Goal: Task Accomplishment & Management: Manage account settings

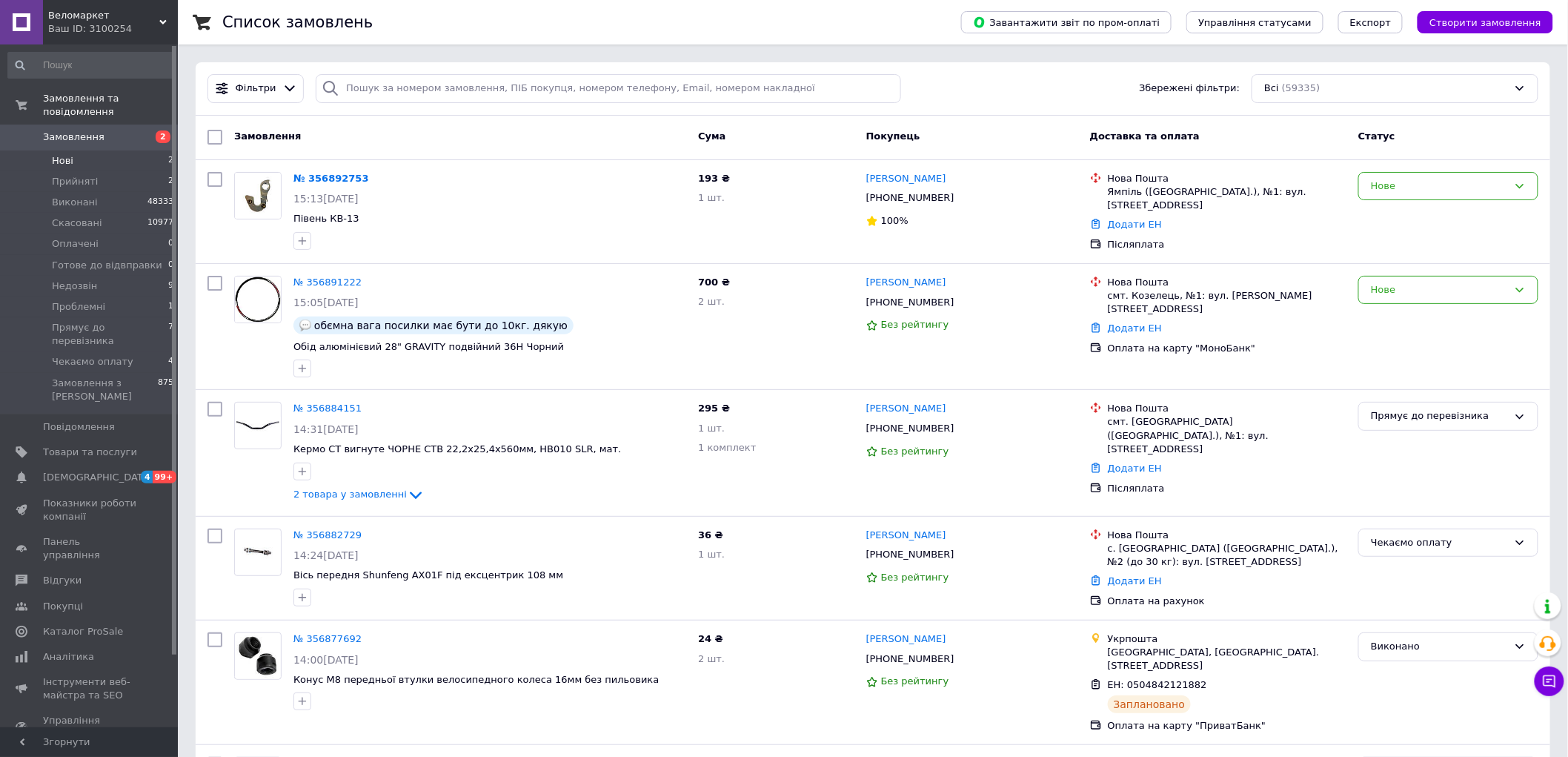
click at [86, 151] on li "Нові 2" at bounding box center [91, 160] width 182 height 21
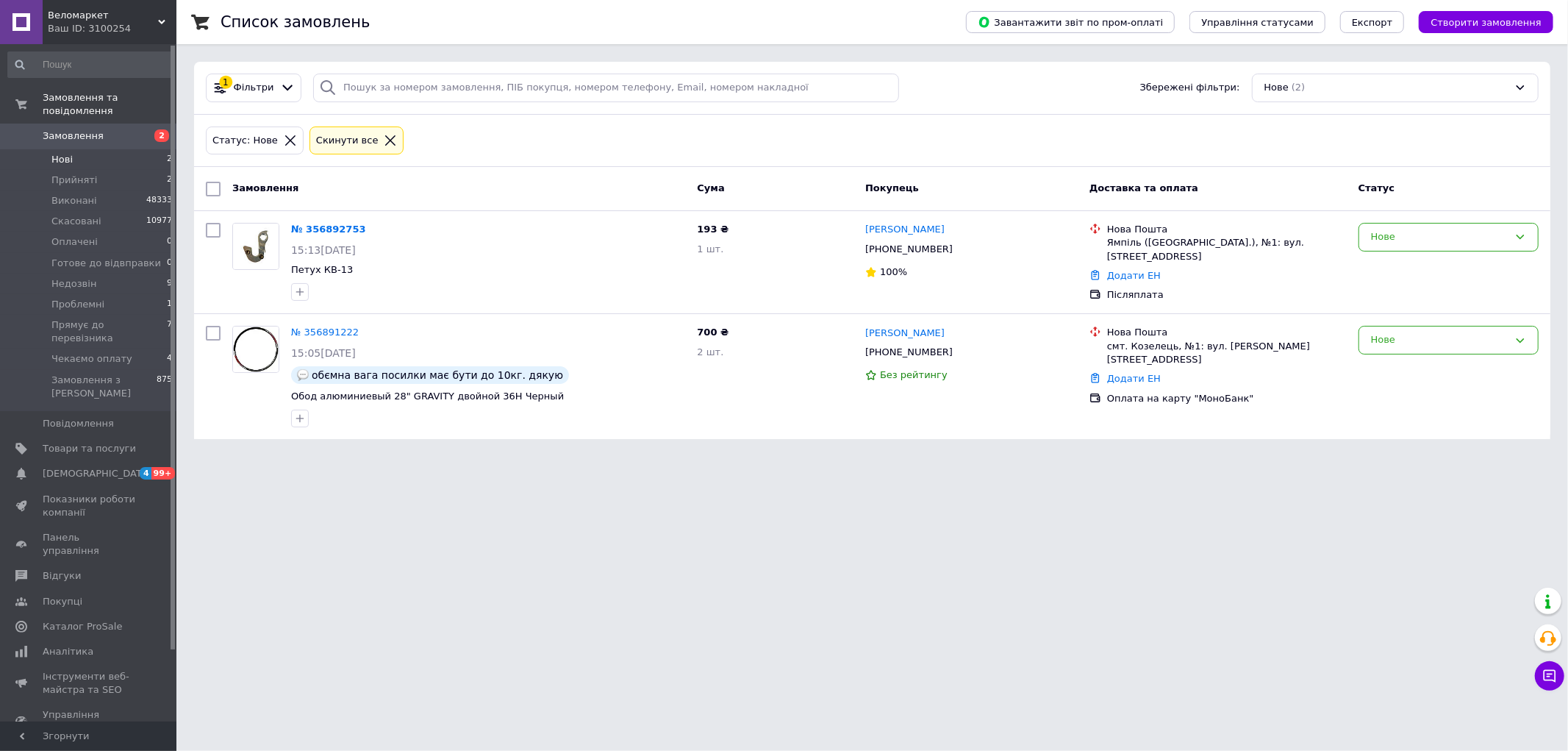
click at [86, 149] on li "Нові 2" at bounding box center [90, 159] width 181 height 21
click at [100, 129] on span "Замовлення" at bounding box center [90, 136] width 94 height 14
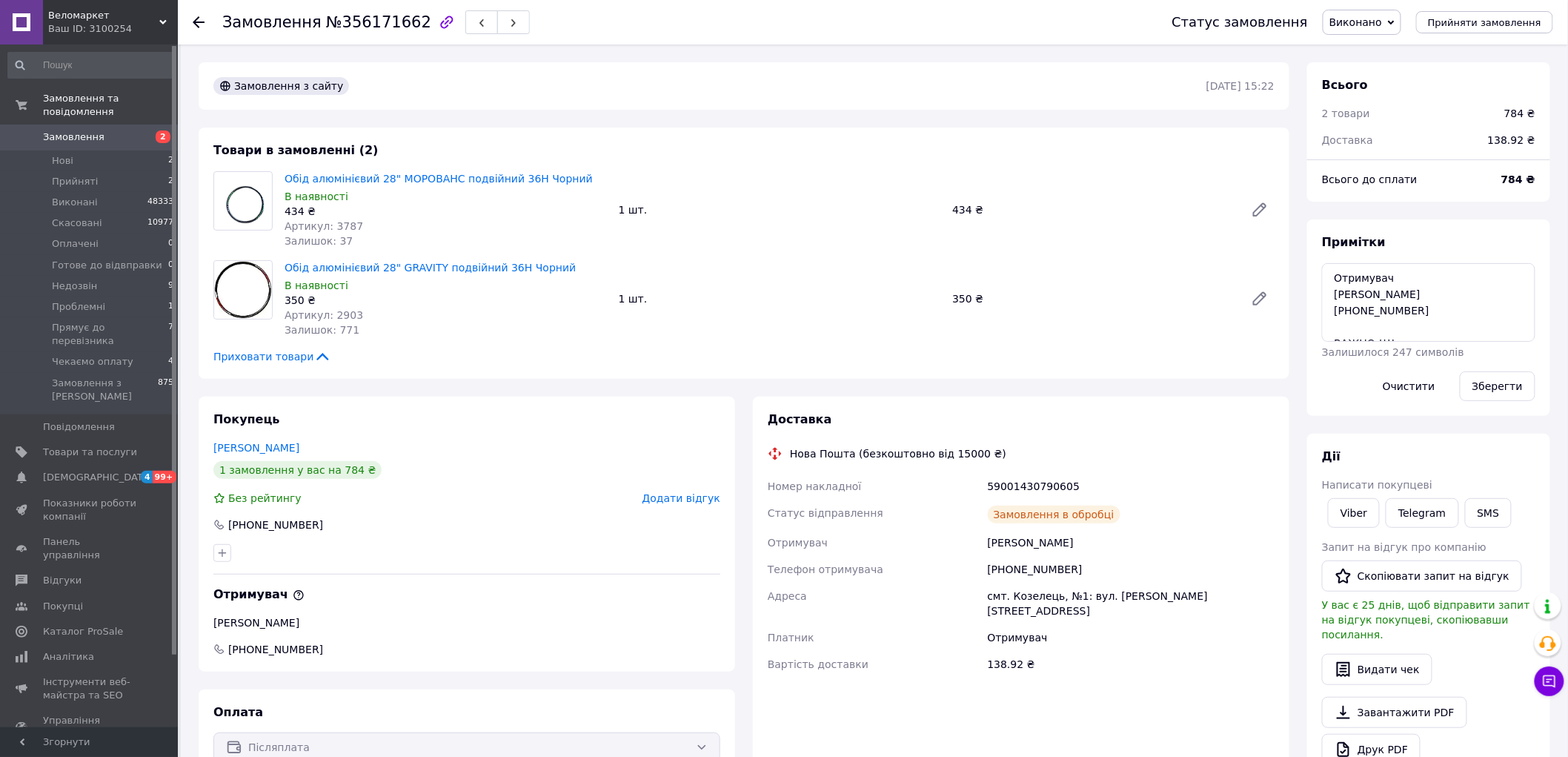
scroll to position [83, 0]
click at [1551, 682] on icon at bounding box center [1548, 680] width 15 height 15
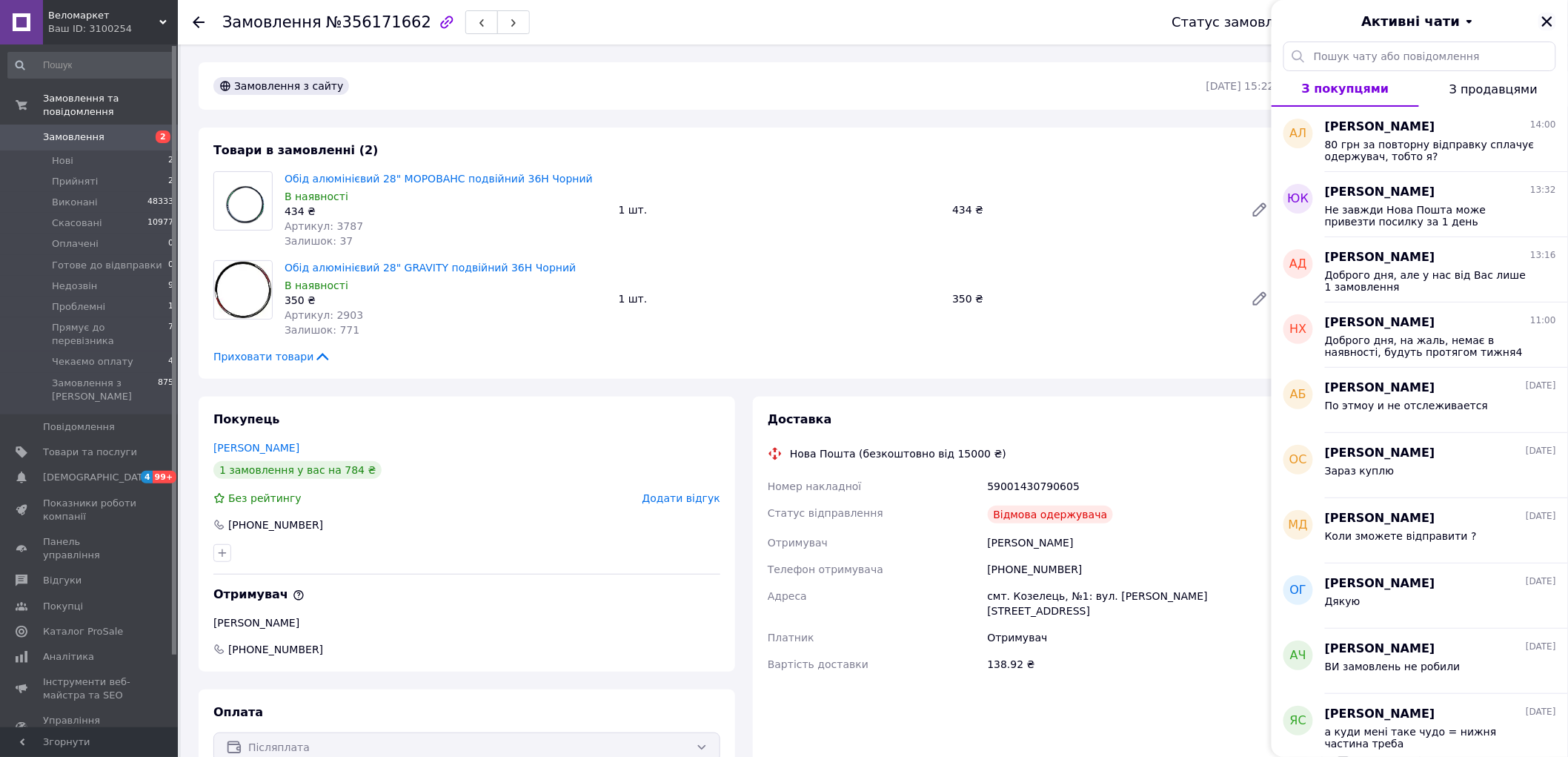
click at [1548, 27] on icon "Закрити" at bounding box center [1547, 22] width 14 height 14
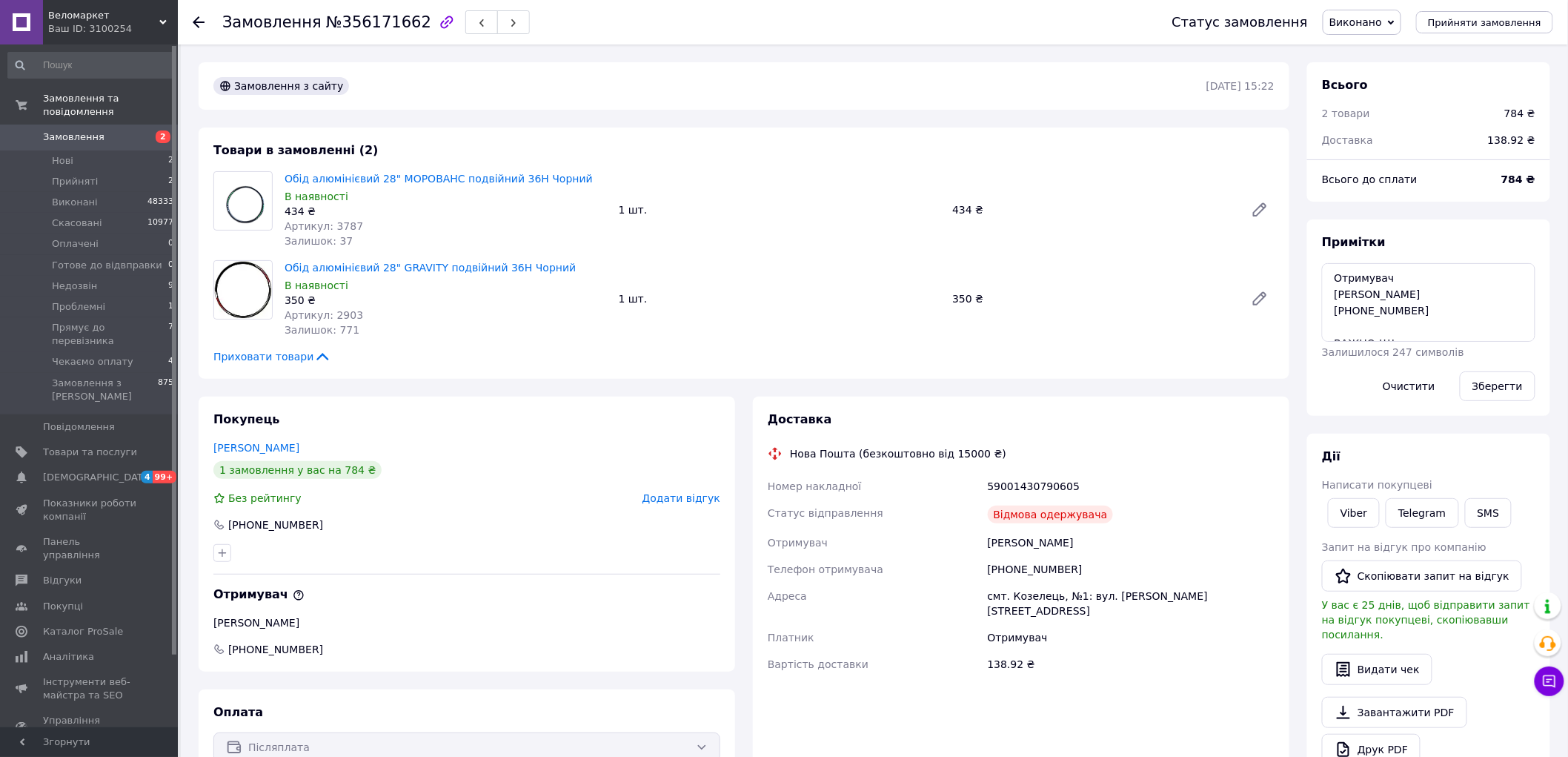
drag, startPoint x: 126, startPoint y: 15, endPoint x: 111, endPoint y: 44, distance: 32.6
click at [126, 15] on span "Веломаркет" at bounding box center [103, 16] width 111 height 14
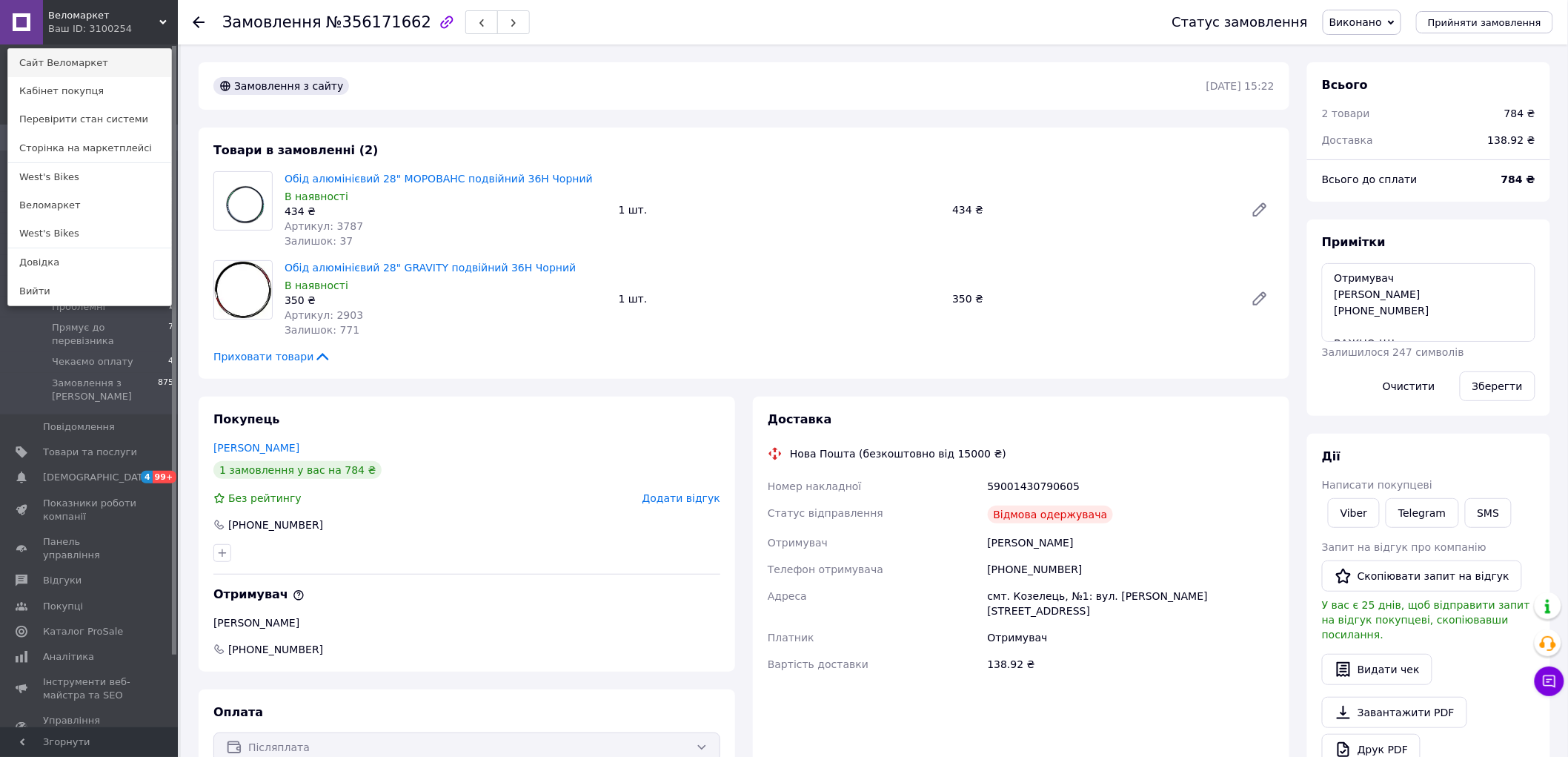
click at [94, 67] on link "Сайт Веломаркет" at bounding box center [90, 63] width 163 height 29
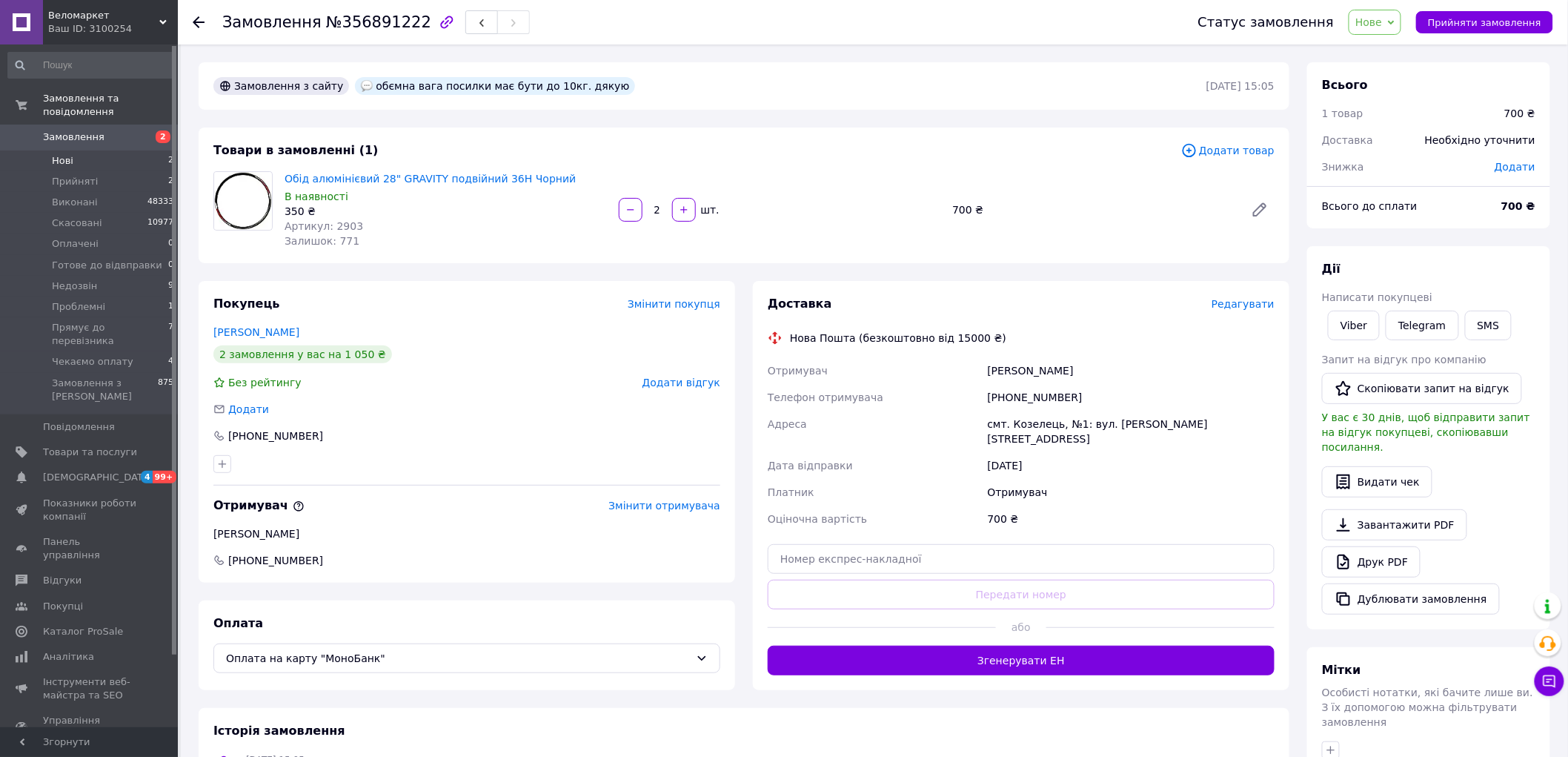
click at [104, 151] on li "Нові 2" at bounding box center [91, 160] width 182 height 21
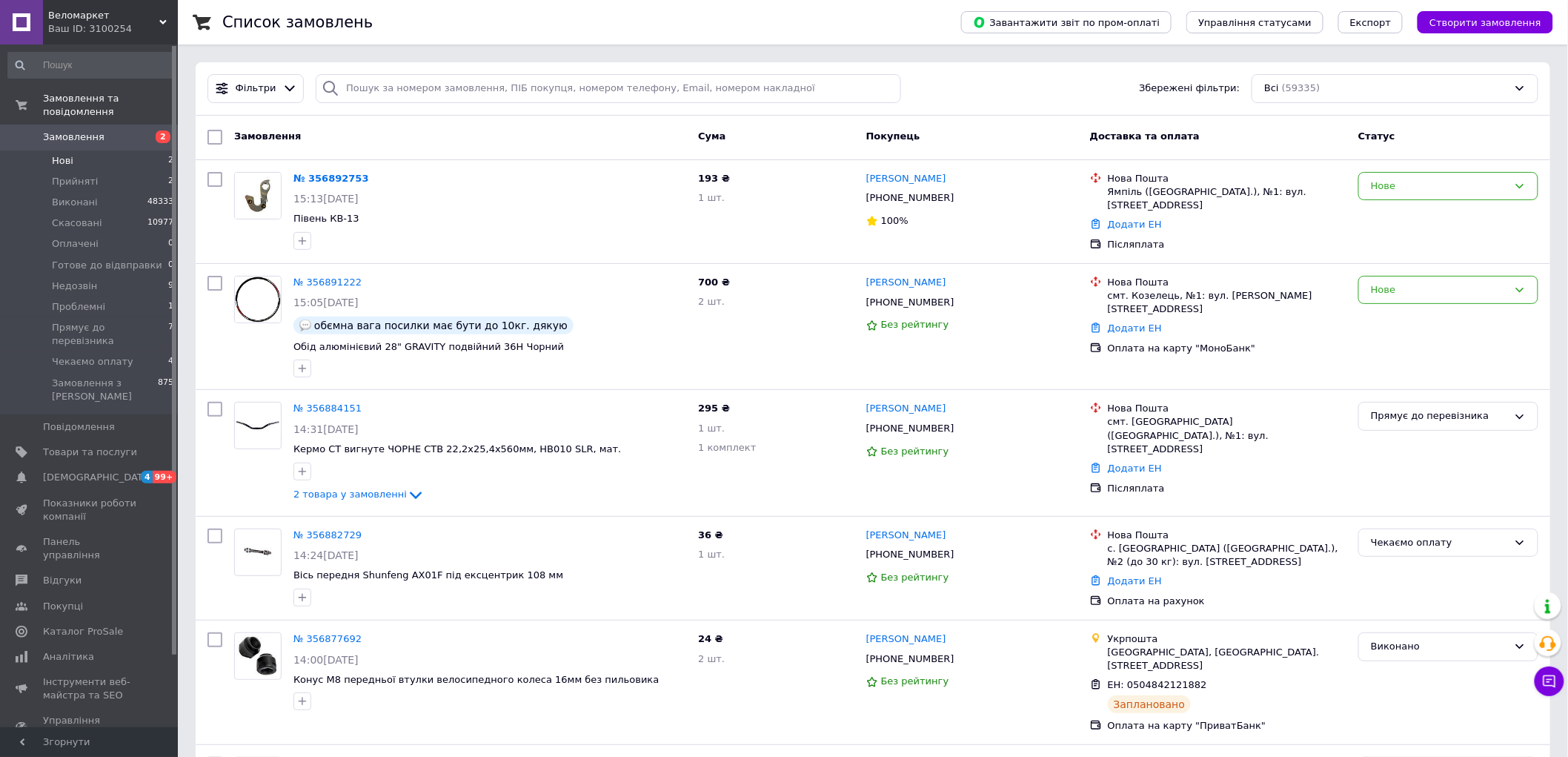
click at [64, 155] on span "Нові" at bounding box center [63, 161] width 22 height 14
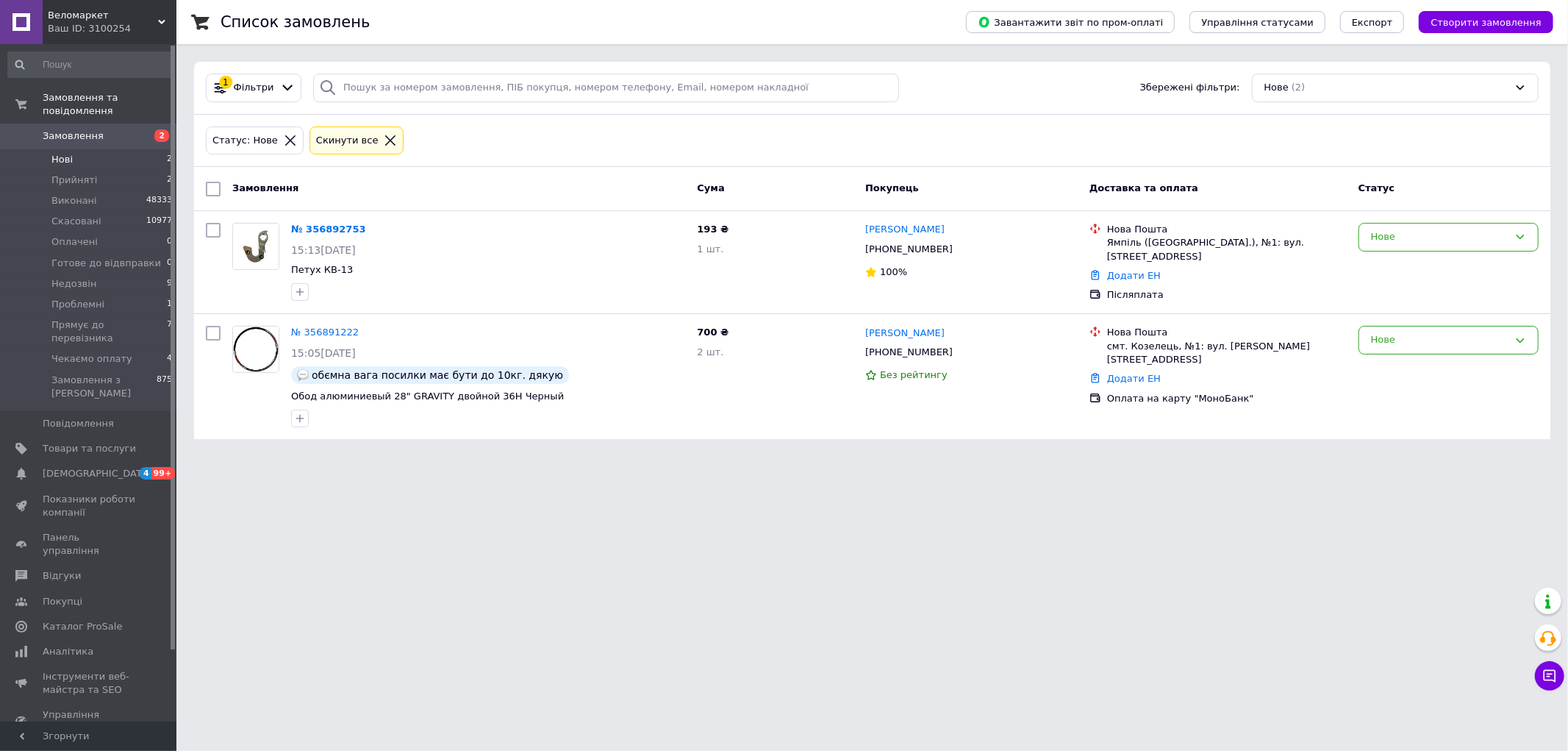
click at [105, 149] on li "Нові 2" at bounding box center [90, 159] width 181 height 21
click at [112, 149] on li "Нові 2" at bounding box center [90, 159] width 181 height 21
click at [127, 349] on li "Чекаємо оплату 4" at bounding box center [90, 358] width 181 height 21
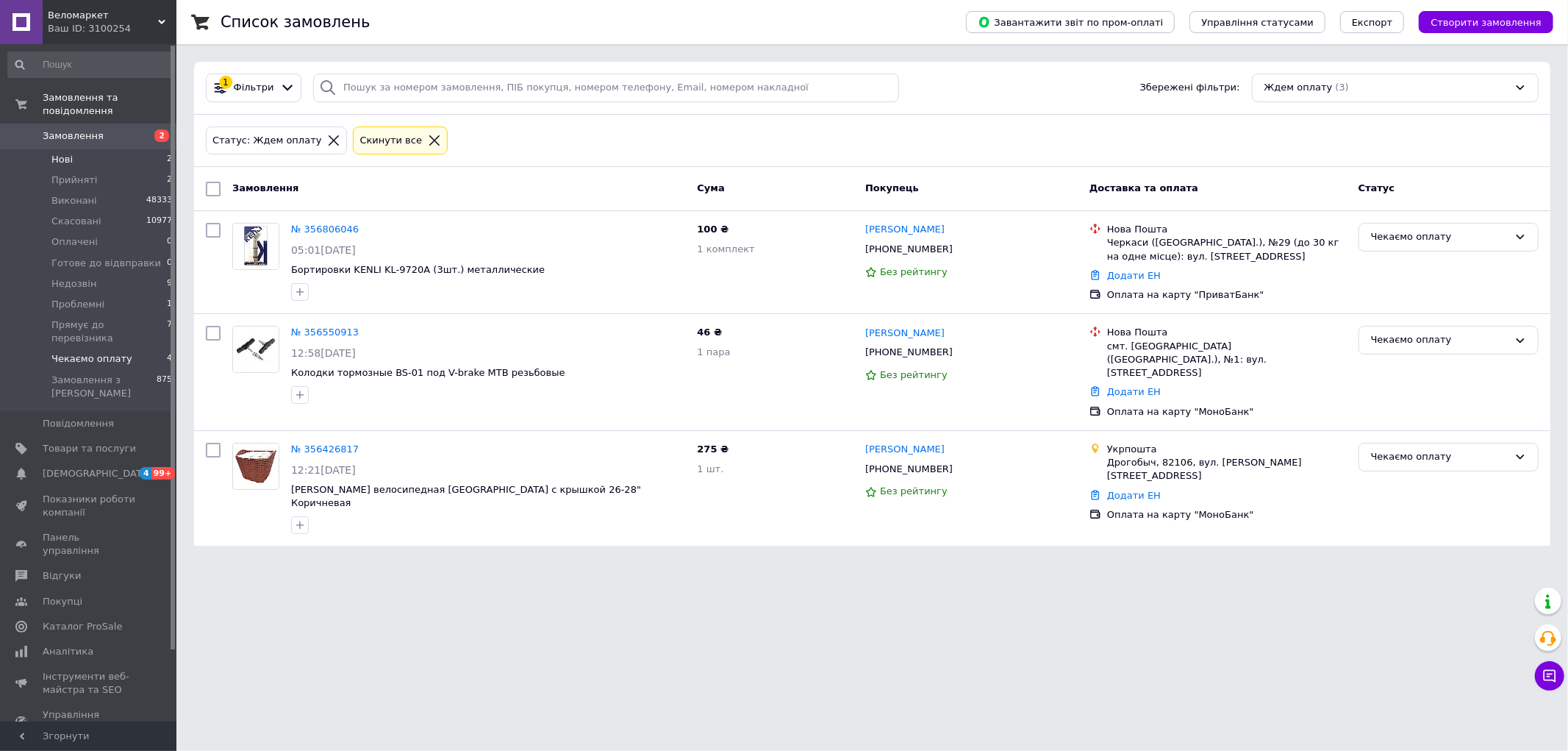
click at [85, 149] on li "Нові 2" at bounding box center [90, 159] width 181 height 21
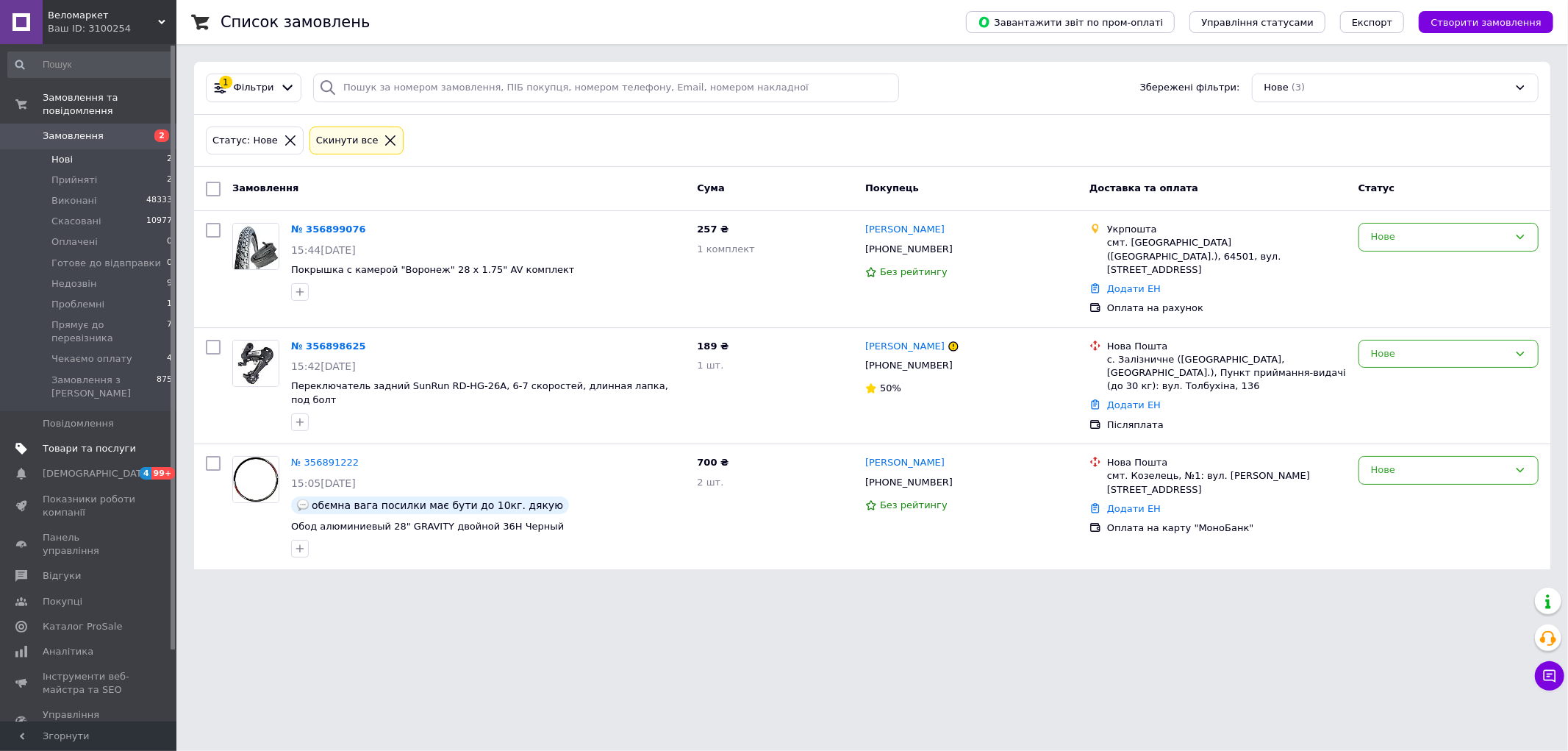
click at [67, 436] on link "Товари та послуги" at bounding box center [90, 448] width 181 height 25
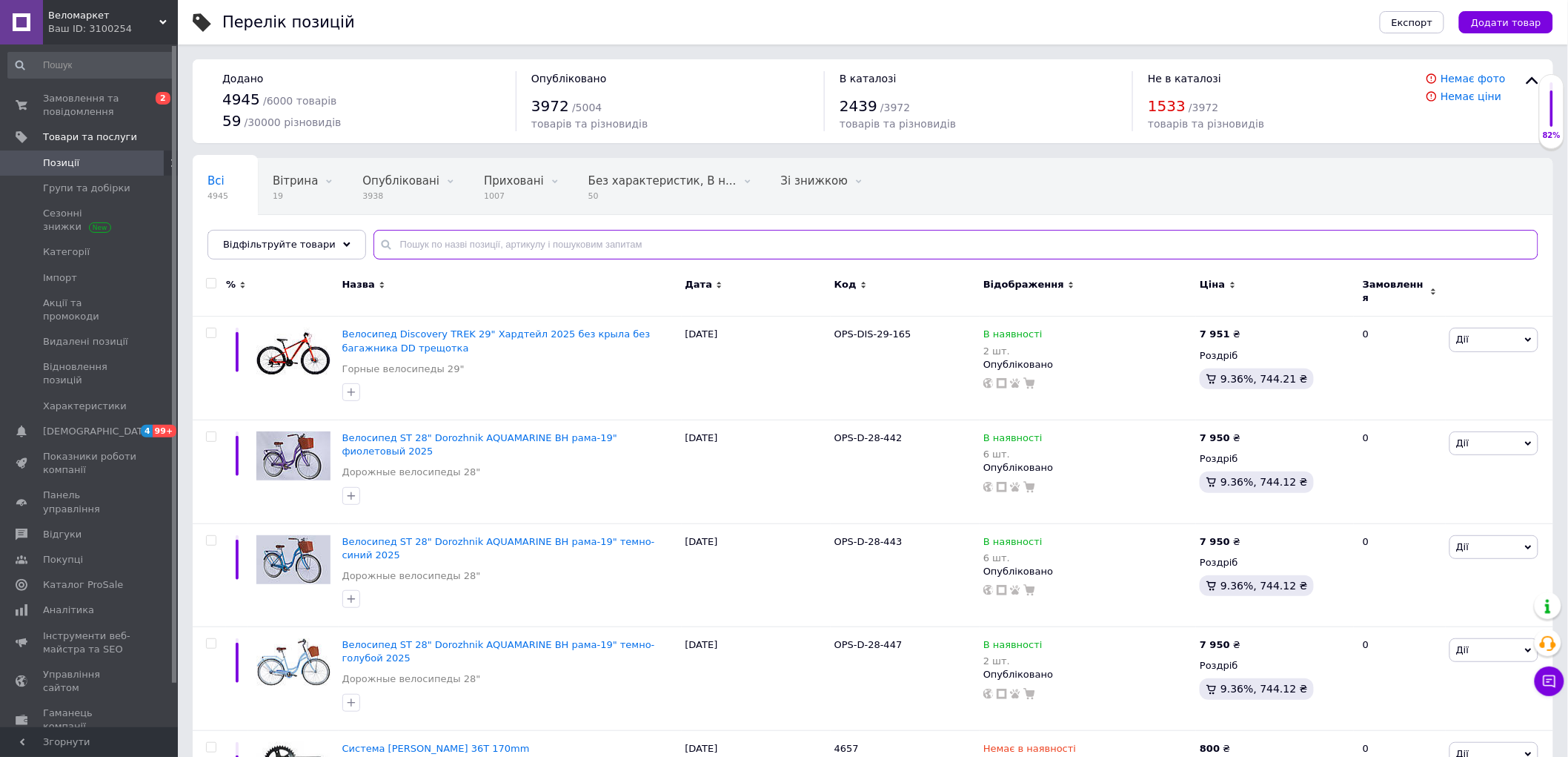
click at [685, 256] on input "text" at bounding box center [955, 244] width 1164 height 30
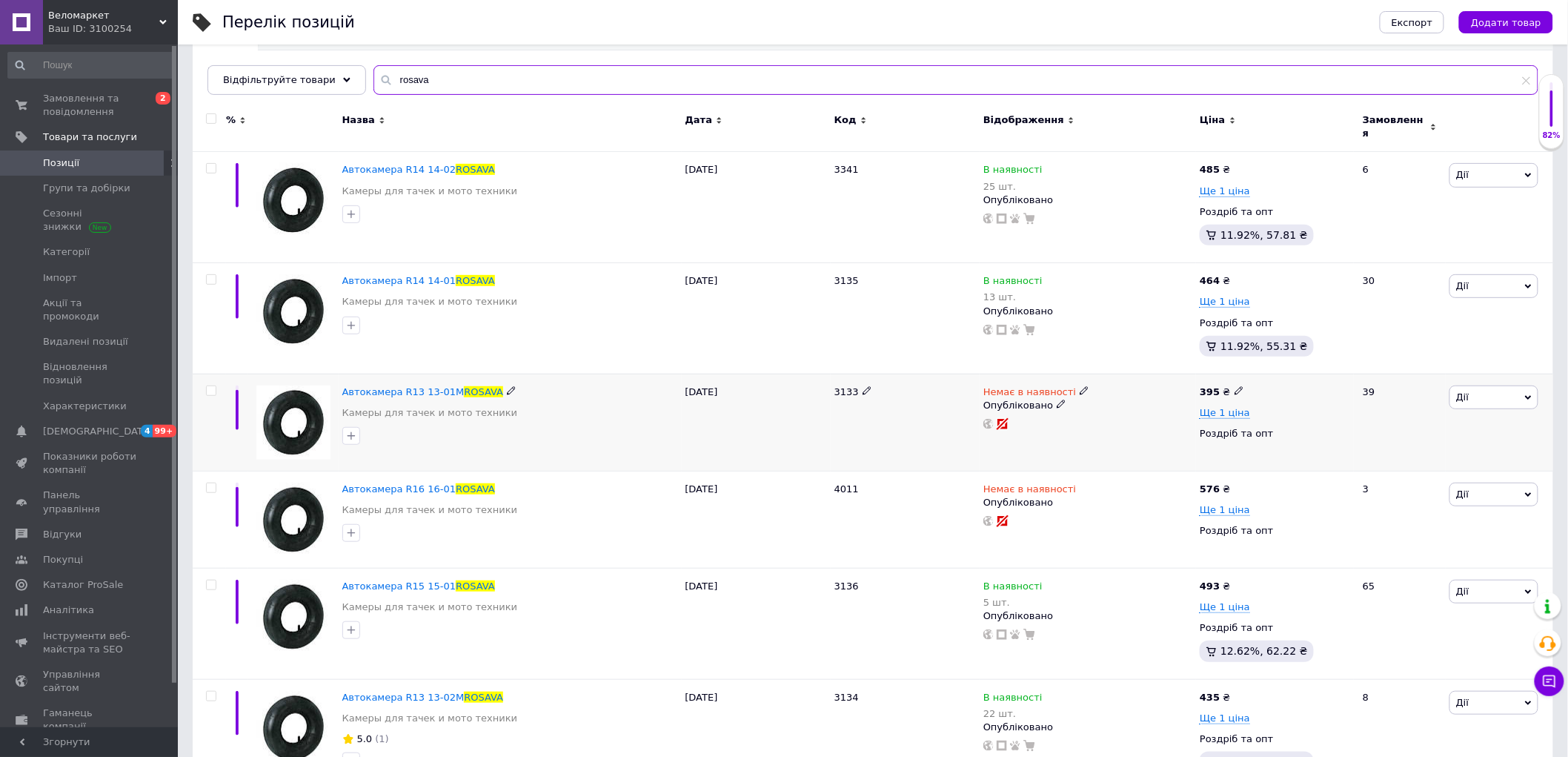
scroll to position [203, 0]
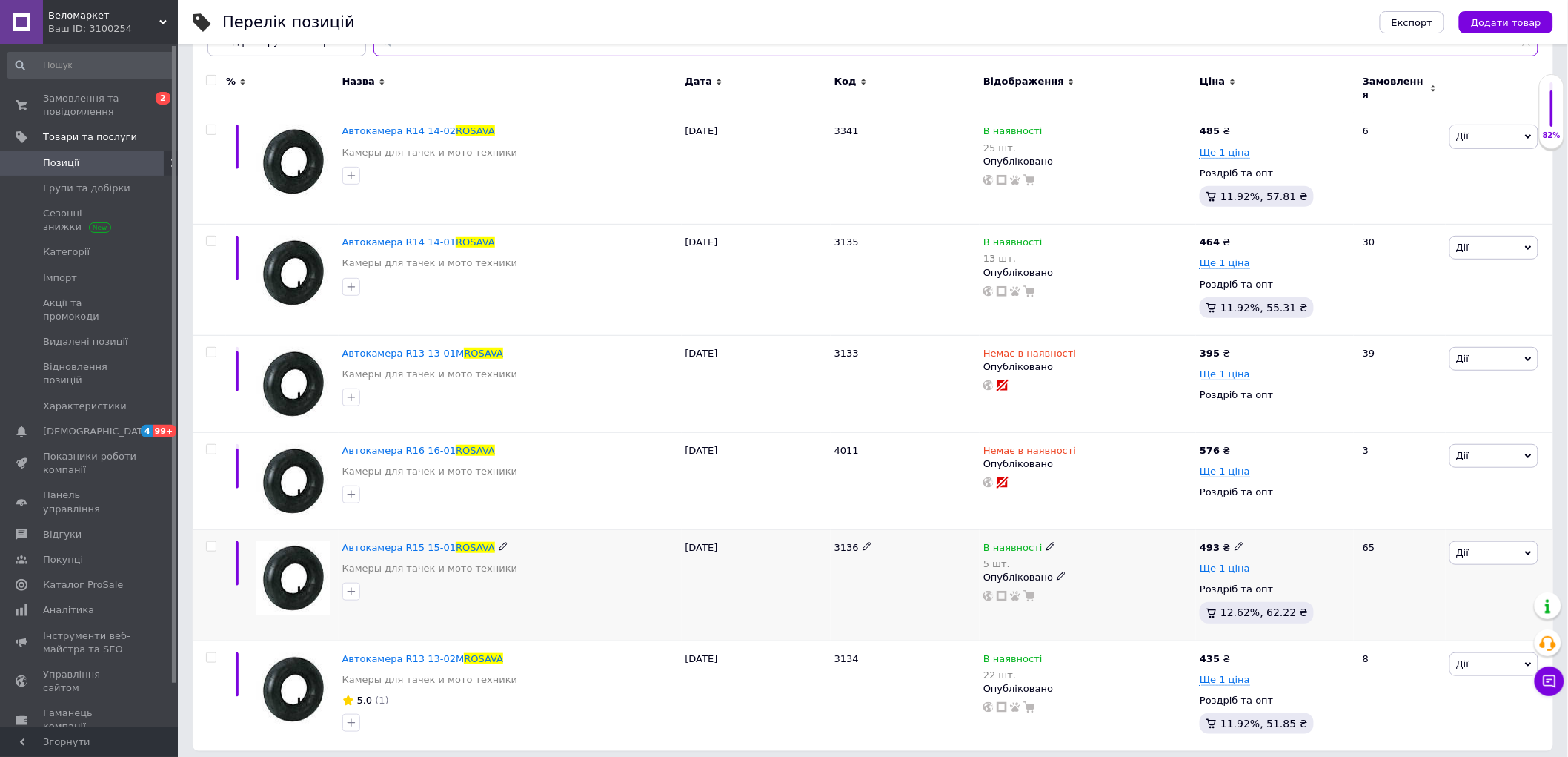
type input "rosava"
click at [1232, 563] on span "Ще 1 ціна" at bounding box center [1224, 568] width 50 height 12
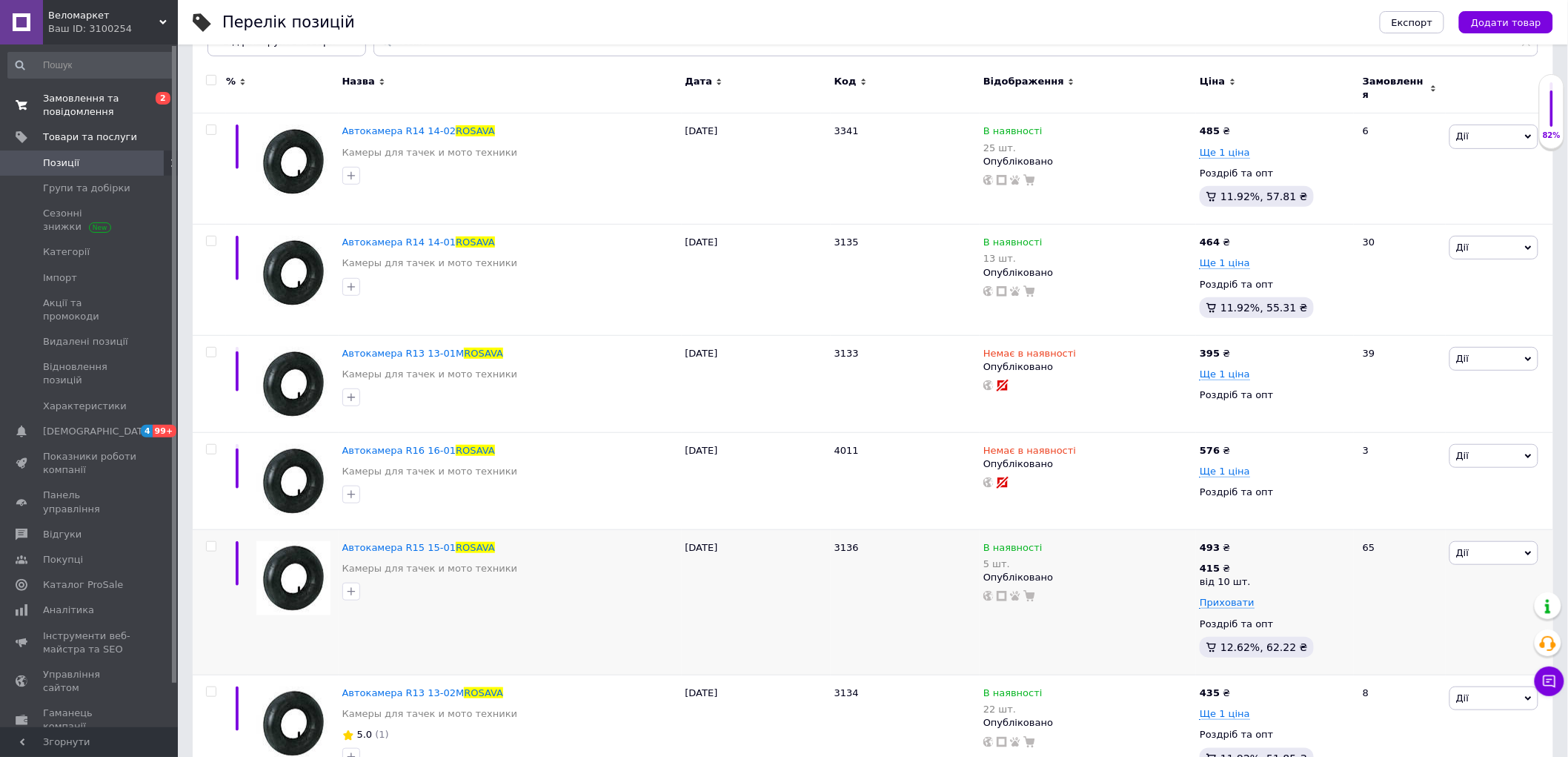
click at [64, 115] on span "Замовлення та повідомлення" at bounding box center [91, 104] width 94 height 27
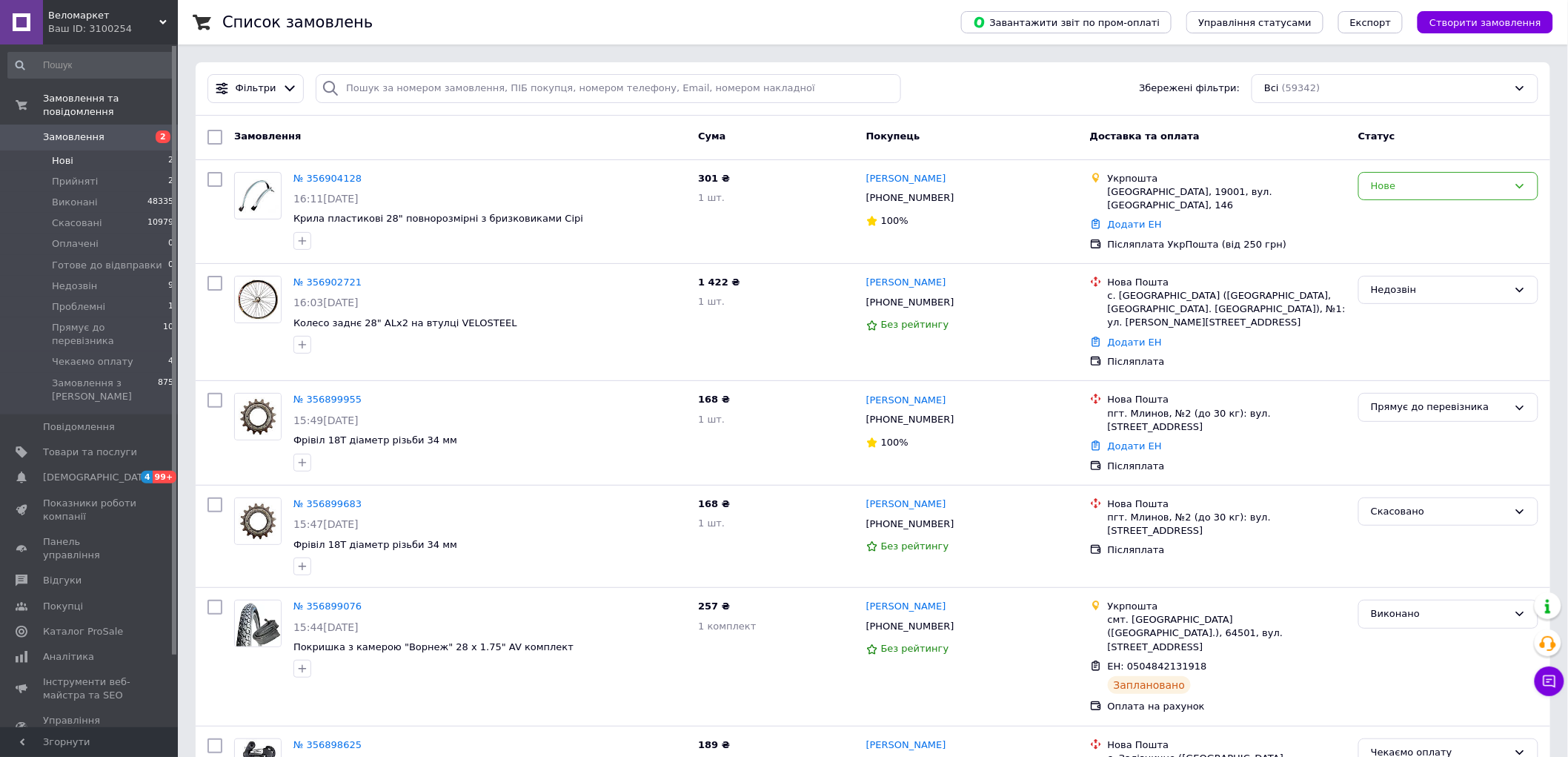
click at [92, 157] on li "Нові 2" at bounding box center [91, 160] width 182 height 21
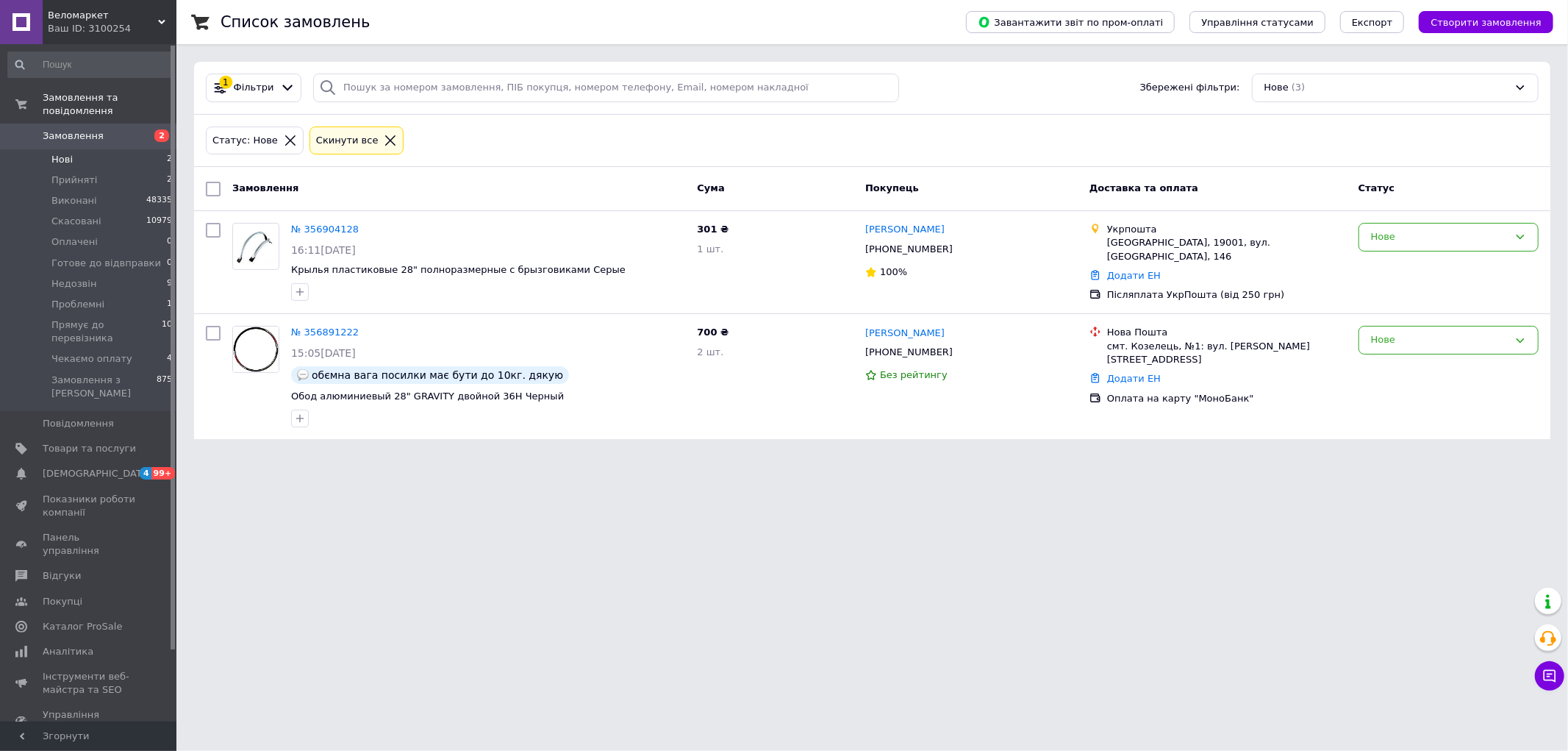
click at [97, 149] on li "Нові 2" at bounding box center [90, 159] width 181 height 21
click at [100, 149] on li "Нові 2" at bounding box center [90, 159] width 181 height 21
click at [108, 170] on li "Прийняті 2" at bounding box center [90, 180] width 181 height 21
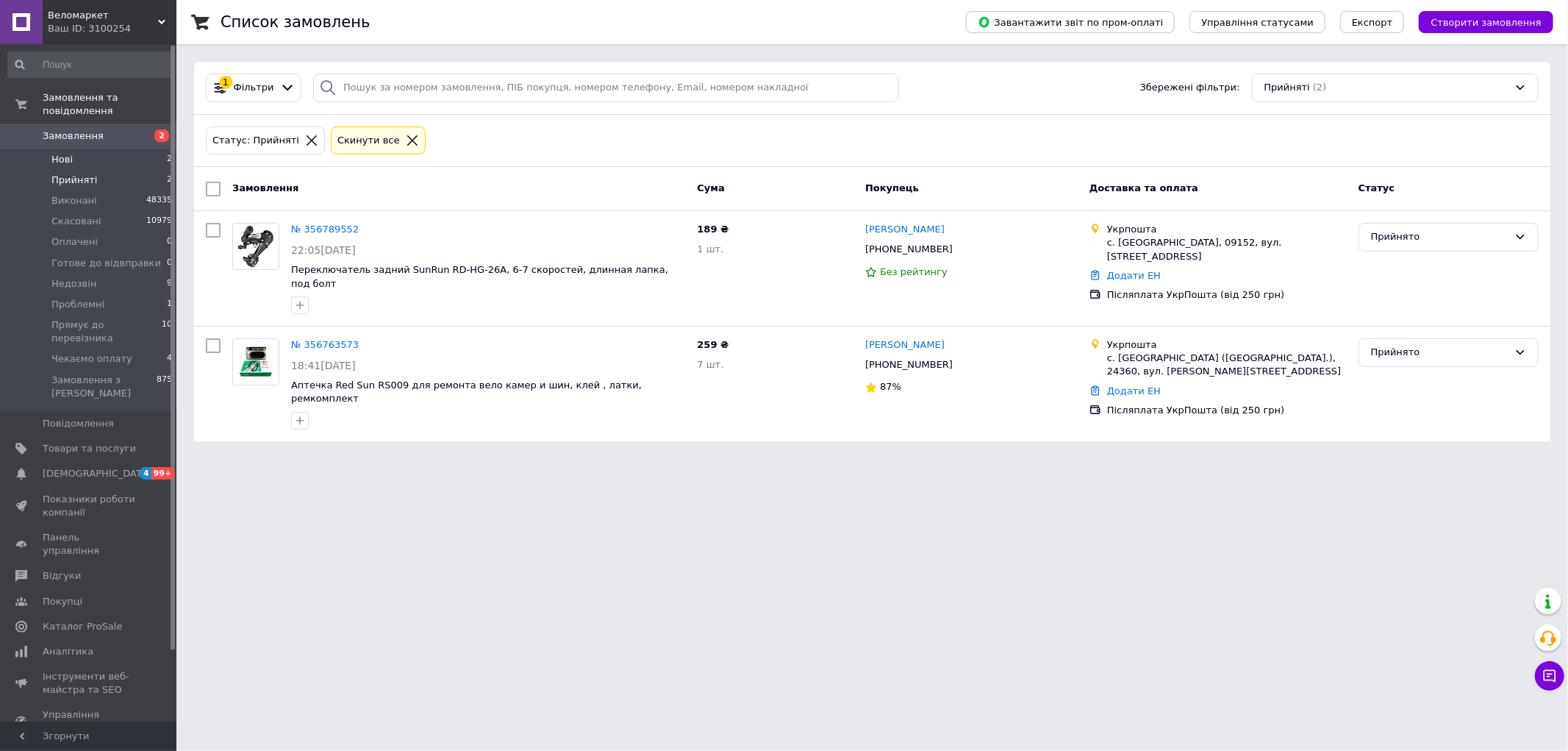
click at [119, 149] on li "Нові 2" at bounding box center [90, 159] width 181 height 21
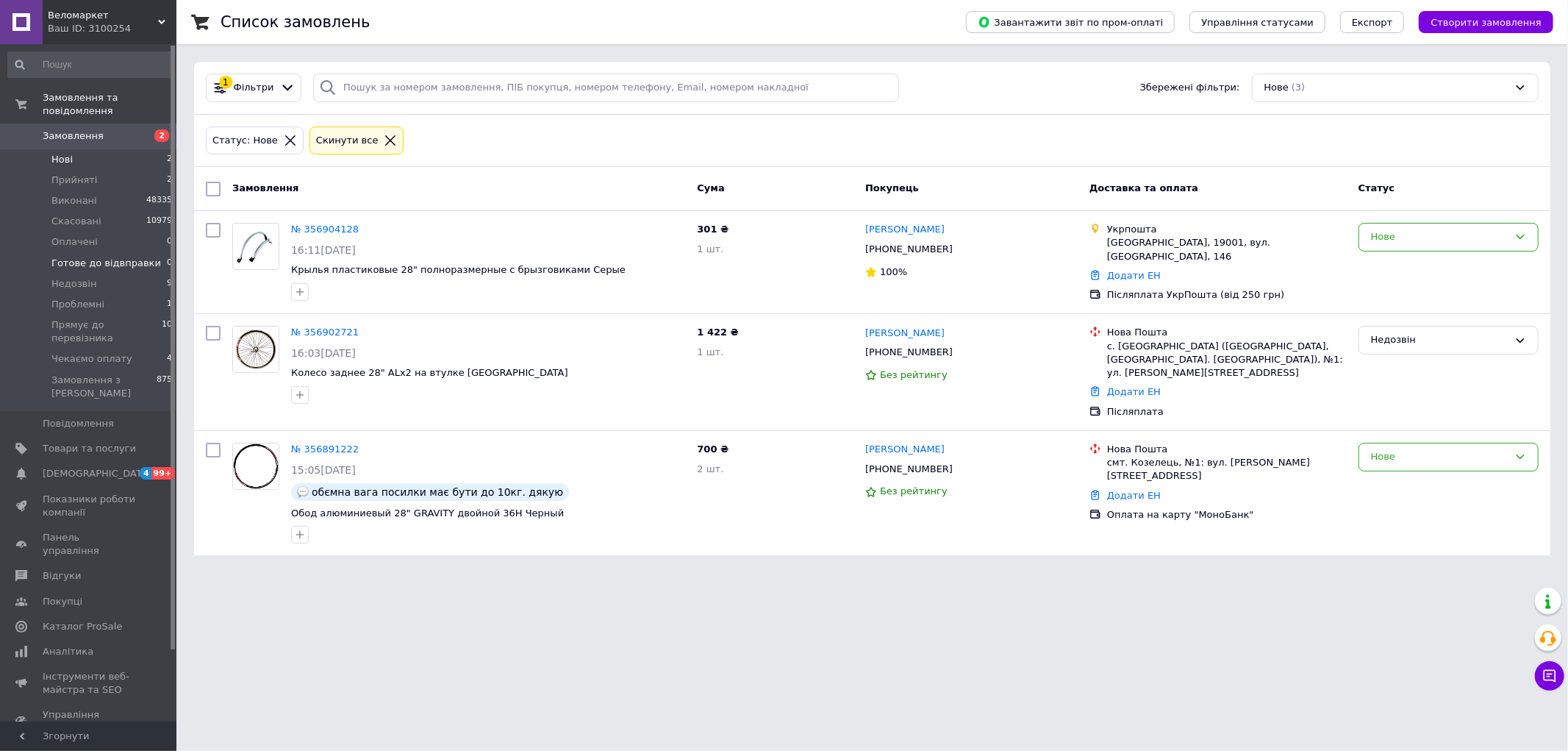
click at [100, 259] on li "[PERSON_NAME] до відвправки 0" at bounding box center [90, 263] width 181 height 21
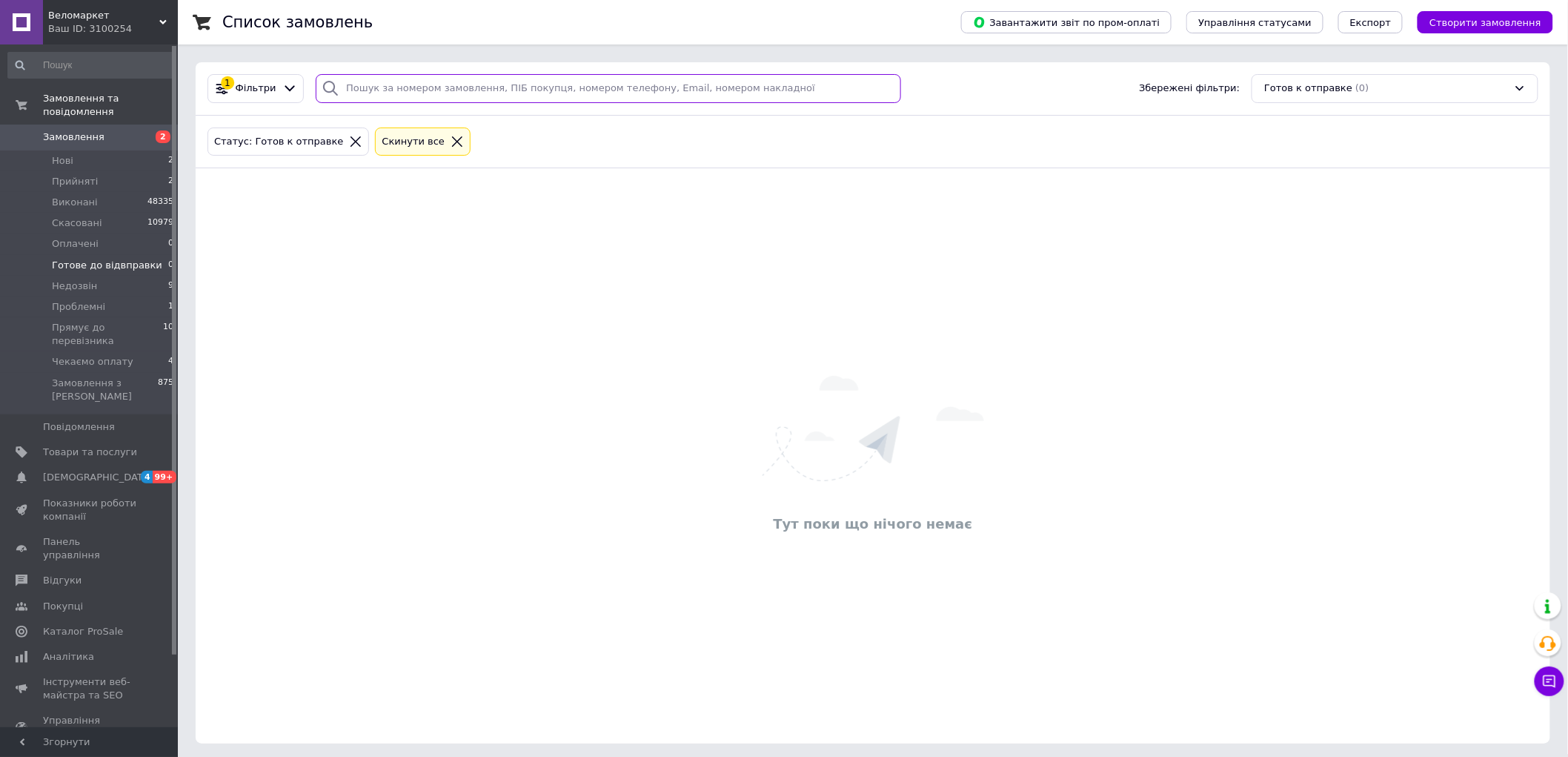
click at [346, 83] on input "search" at bounding box center [608, 88] width 585 height 29
paste input "[PHONE_NUMBER]"
type input "[PHONE_NUMBER]"
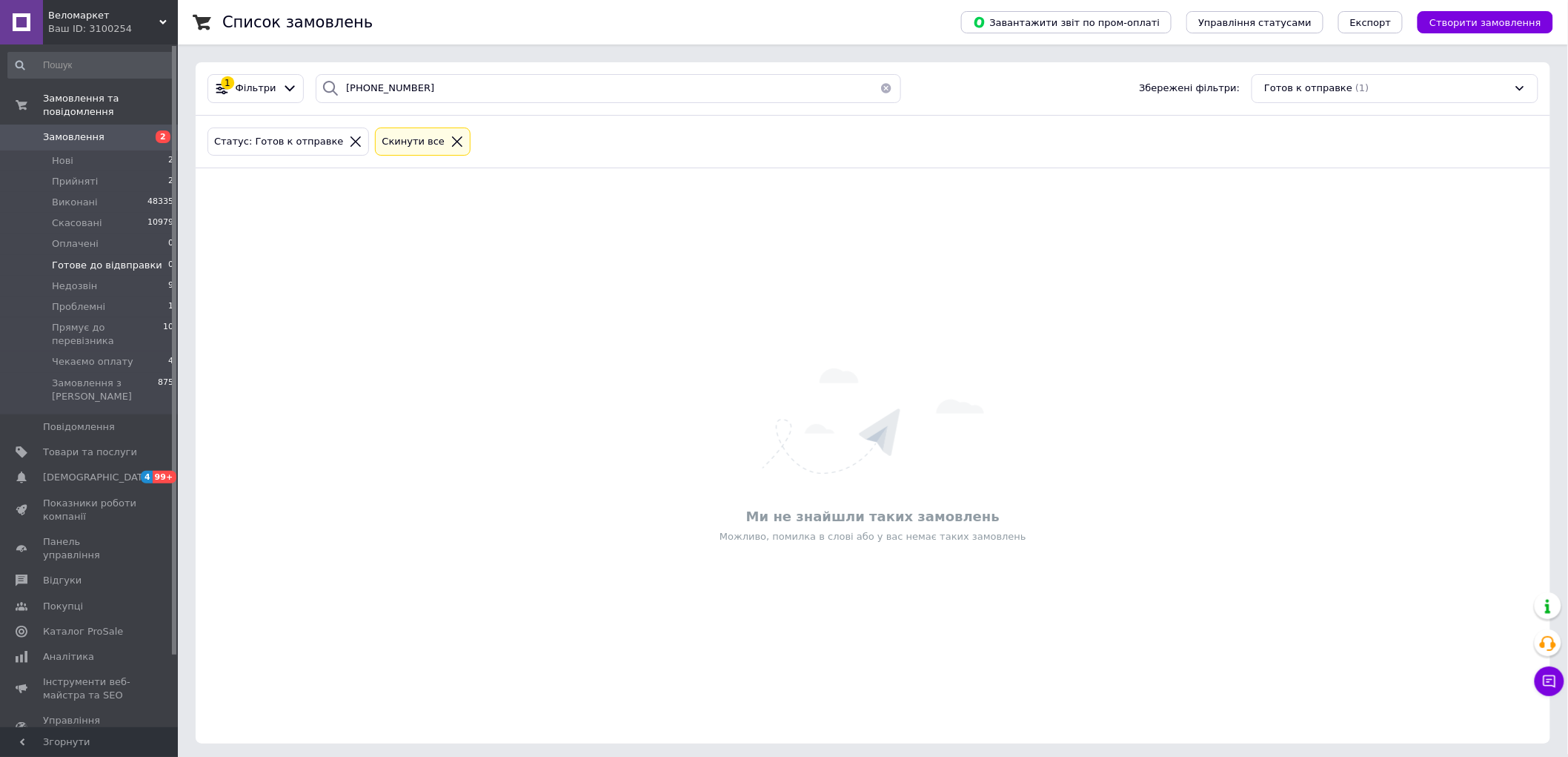
click at [349, 142] on icon at bounding box center [356, 142] width 14 height 14
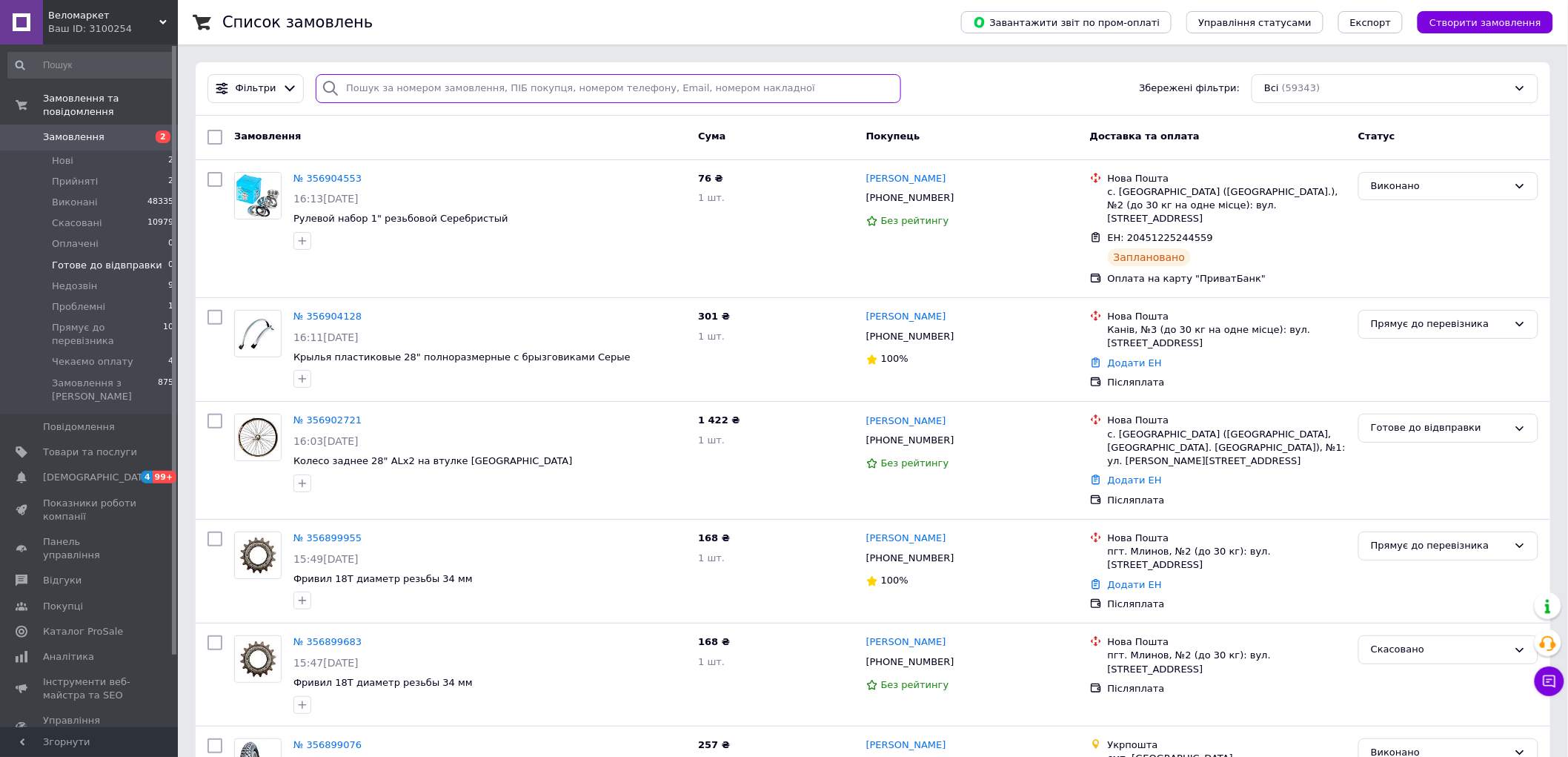
click at [412, 97] on input "search" at bounding box center [608, 88] width 585 height 29
paste input "[PHONE_NUMBER]"
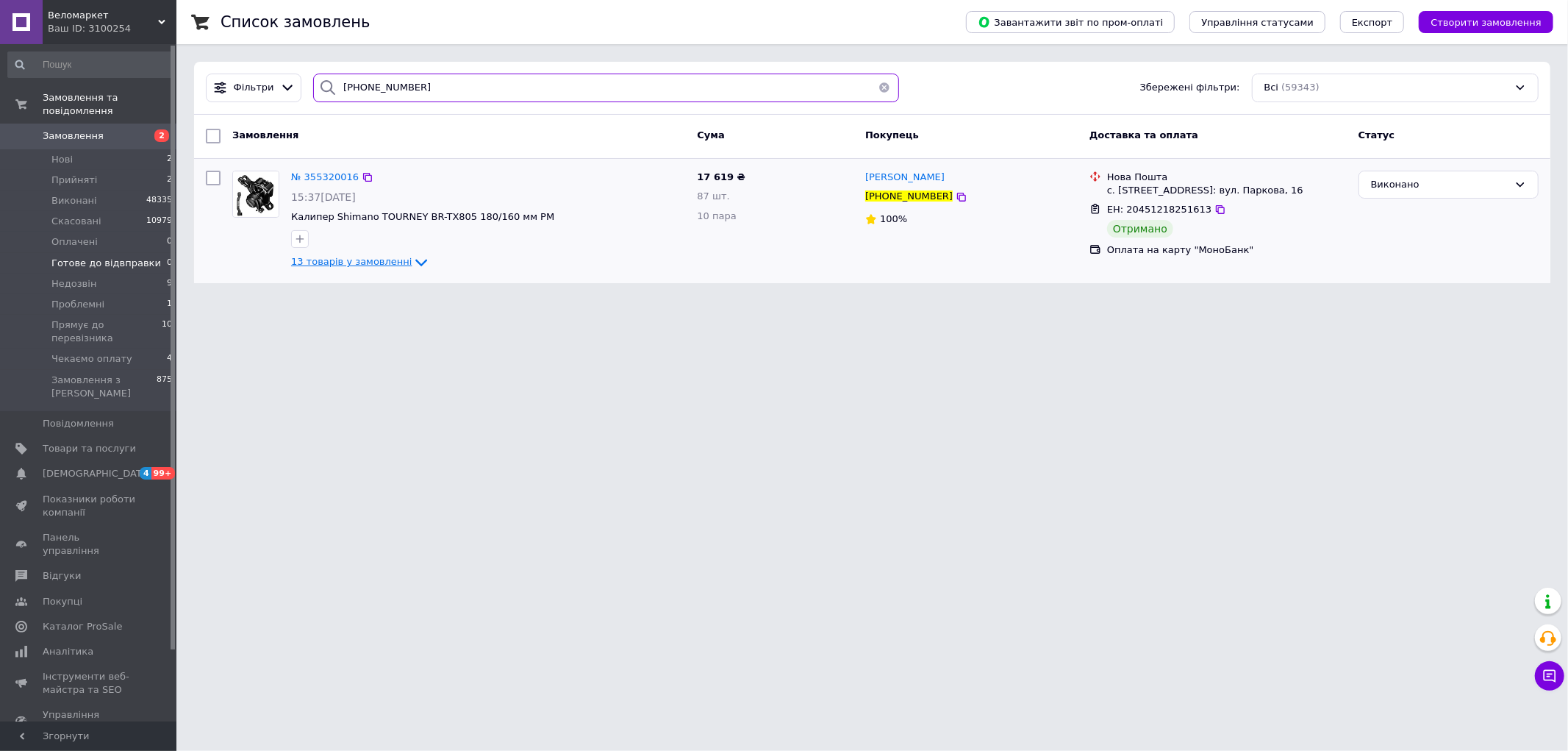
type input "[PHONE_NUMBER]"
click at [378, 259] on span "13 товарів у замовленні" at bounding box center [351, 262] width 121 height 11
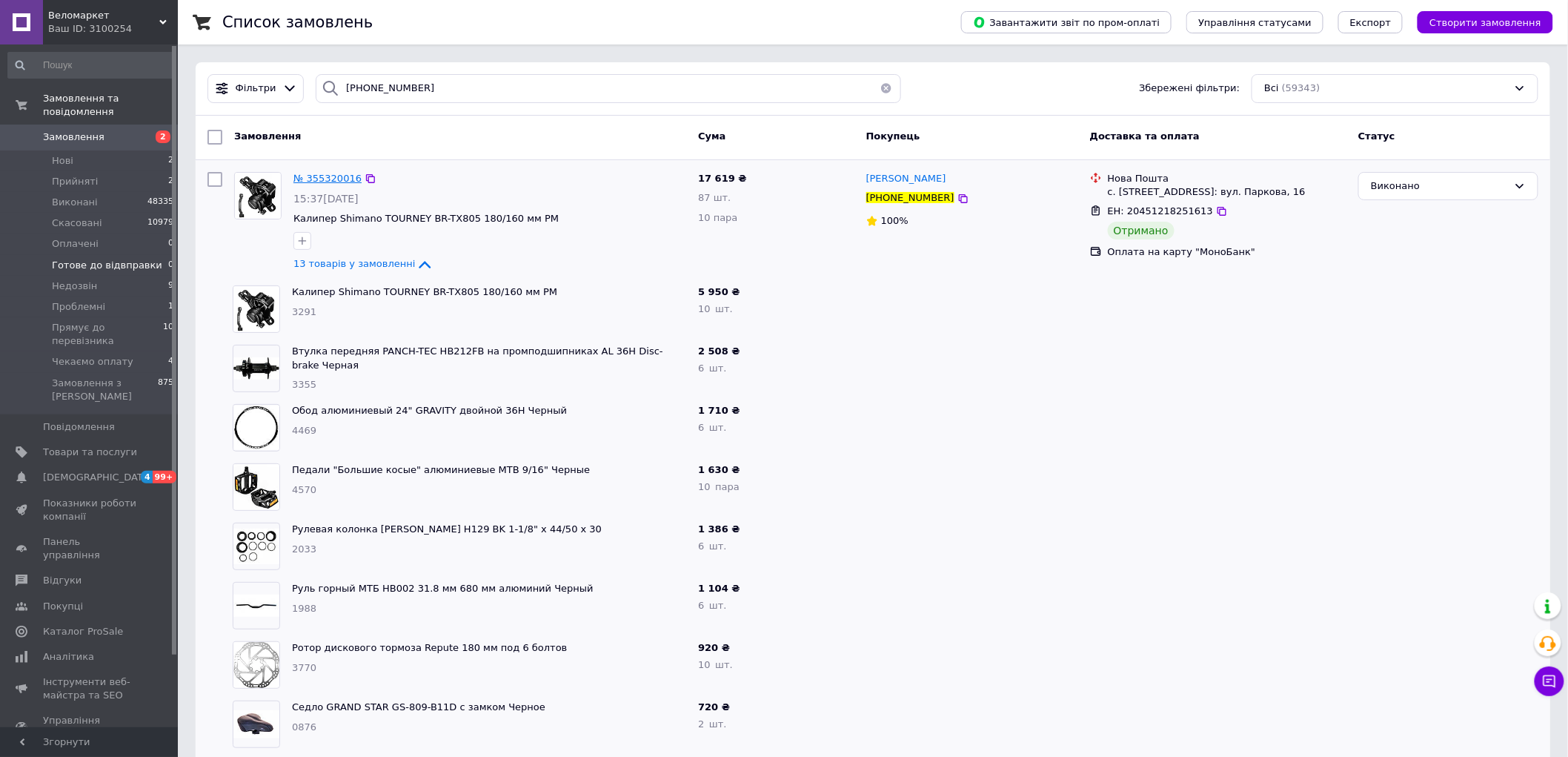
click at [348, 181] on span "№ 355320016" at bounding box center [327, 177] width 68 height 11
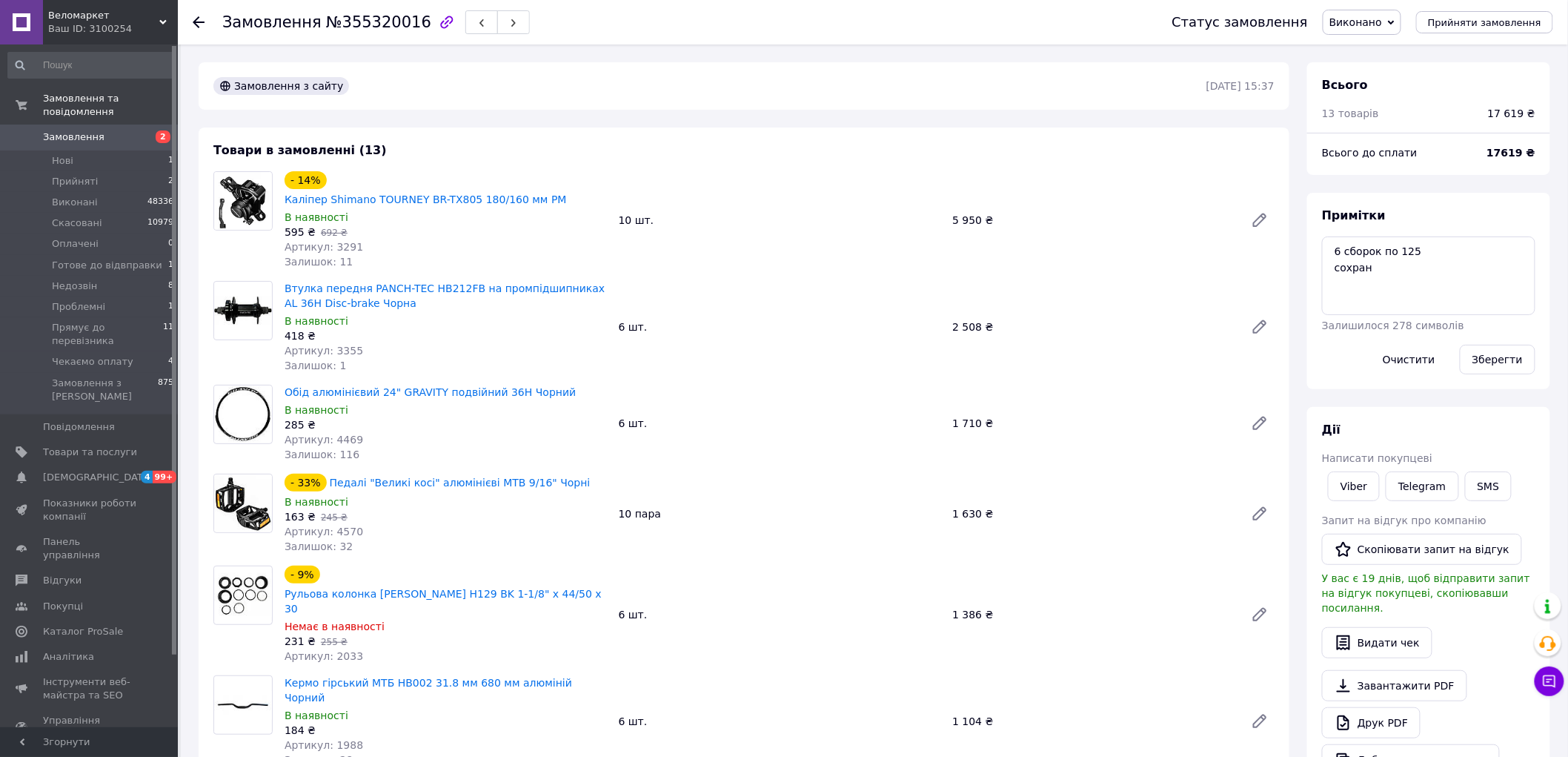
scroll to position [77, 0]
click at [121, 130] on link "Замовлення 2" at bounding box center [91, 137] width 182 height 26
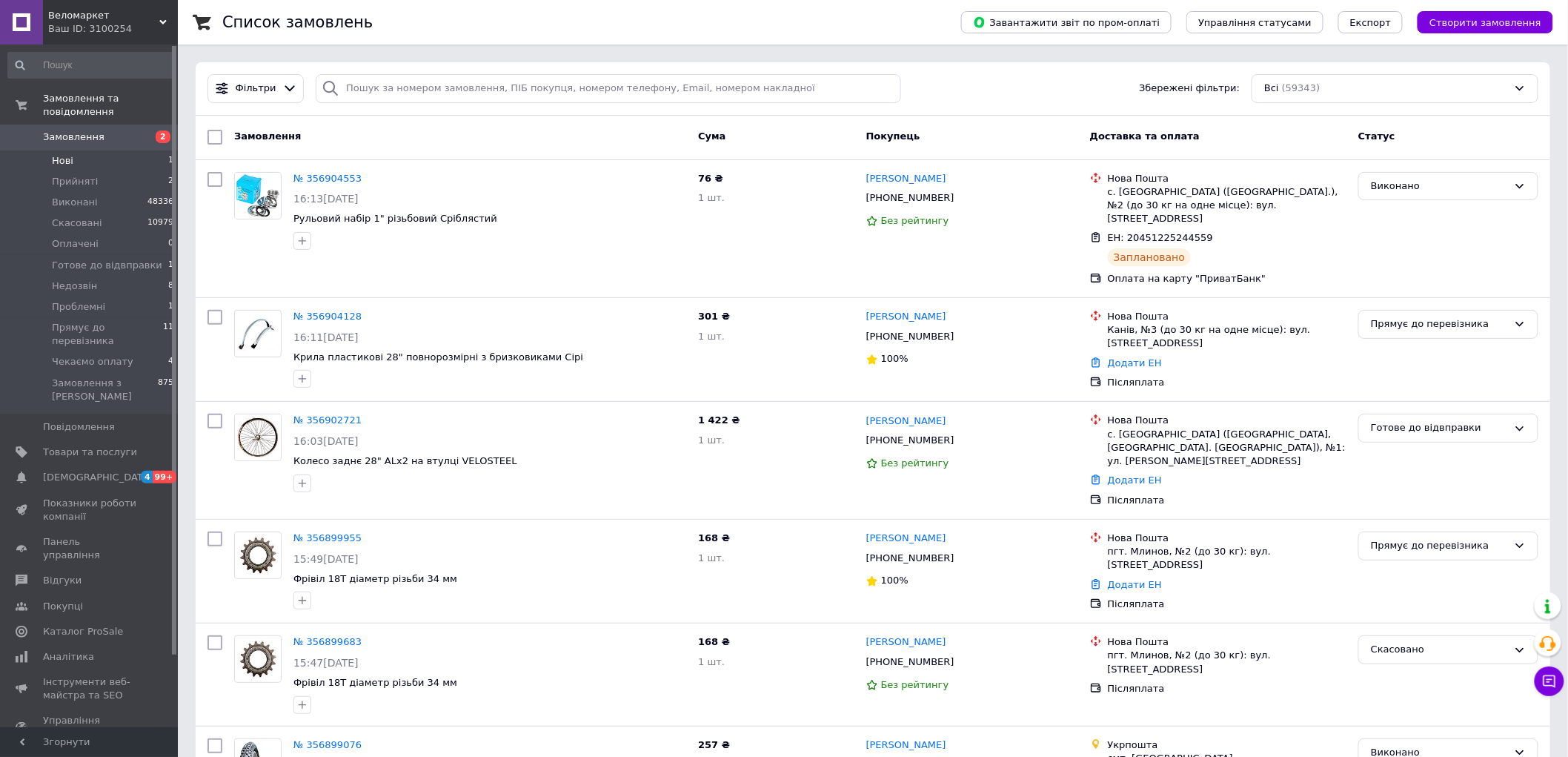
click at [106, 151] on li "Нові 1" at bounding box center [91, 160] width 182 height 21
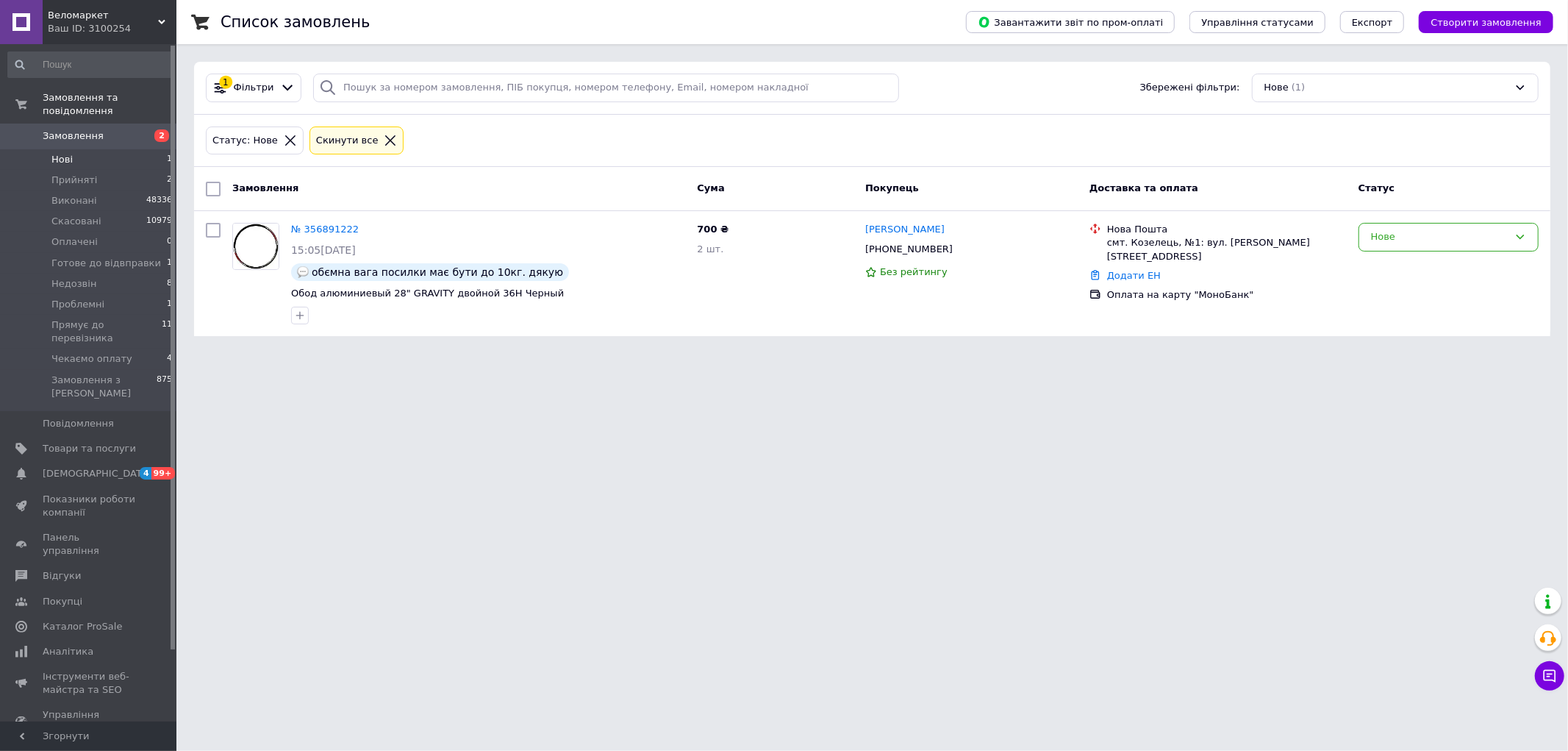
click at [139, 129] on span "2" at bounding box center [155, 136] width 40 height 14
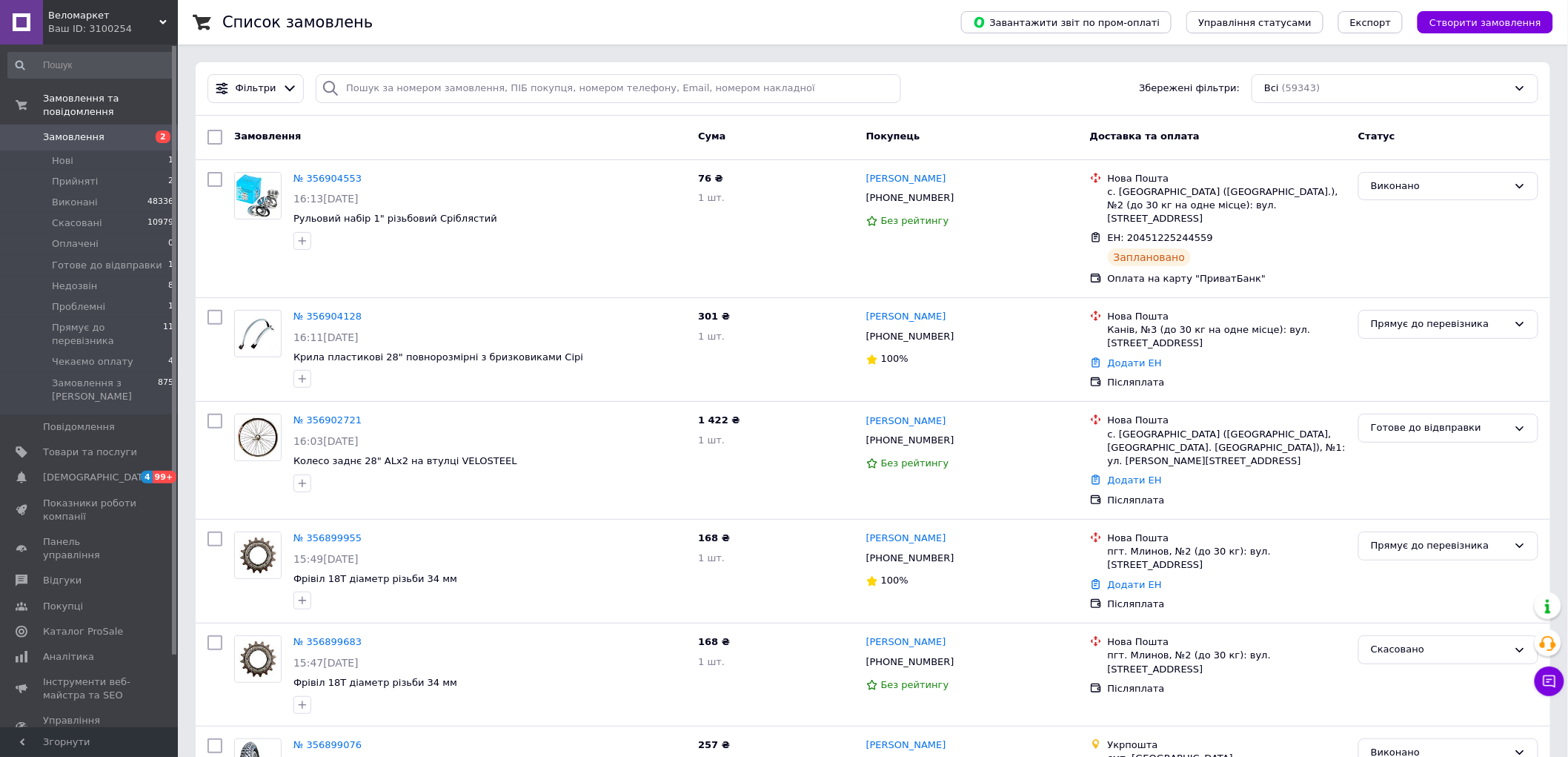
click at [116, 136] on link "Замовлення 2" at bounding box center [91, 137] width 182 height 26
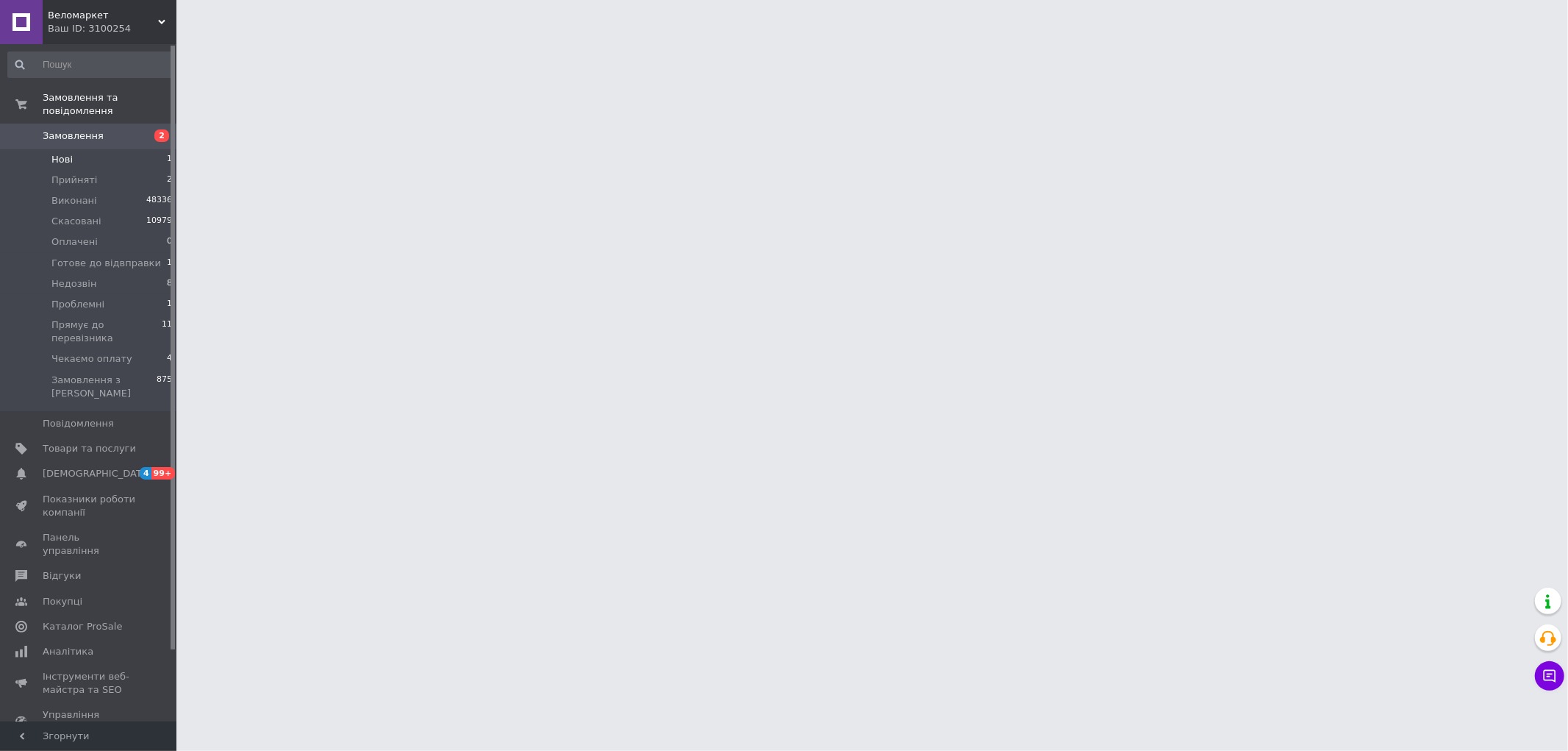
click at [114, 149] on li "Нові 1" at bounding box center [90, 159] width 181 height 21
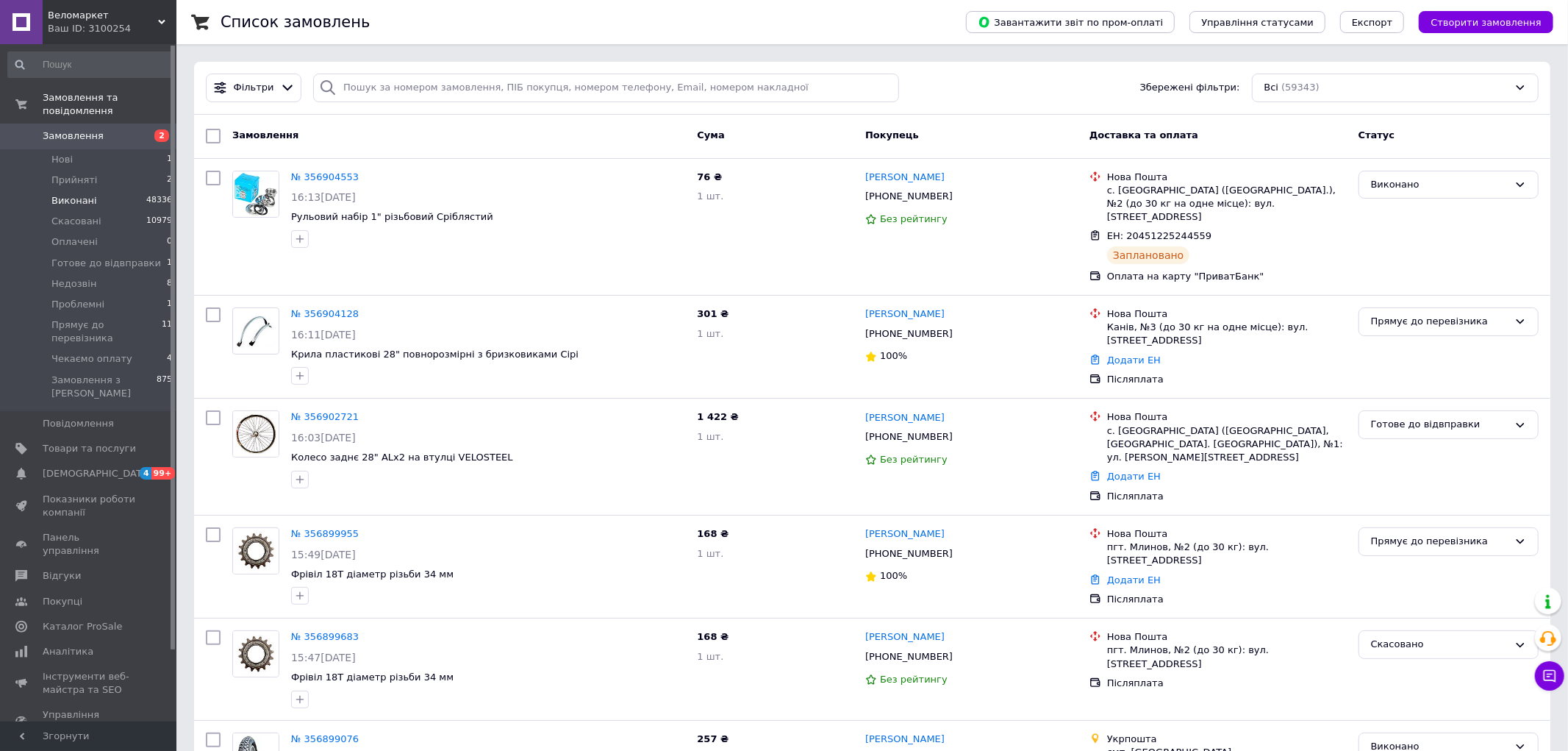
click at [129, 190] on li "Виконані 48336" at bounding box center [90, 200] width 181 height 21
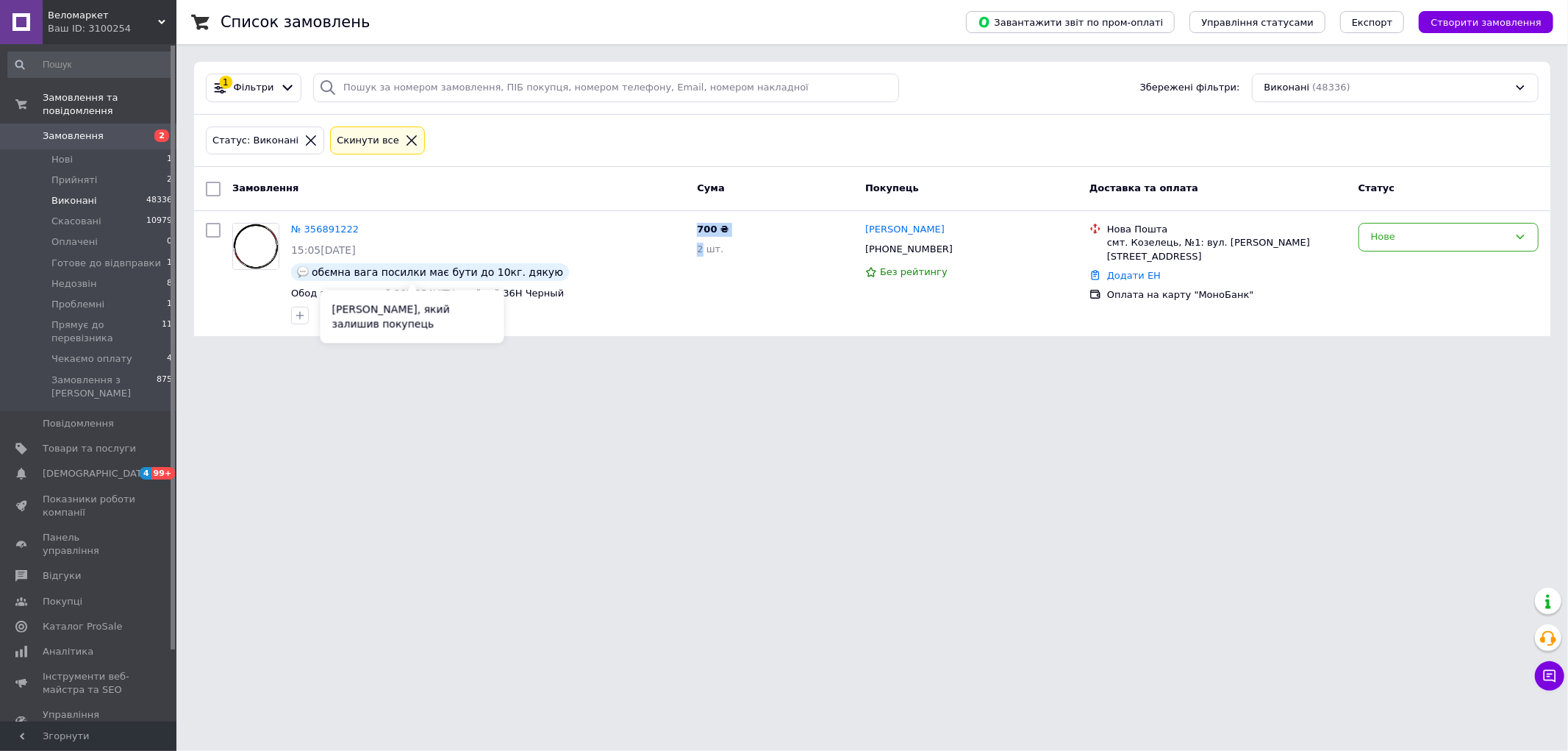
drag, startPoint x: 792, startPoint y: 527, endPoint x: 1164, endPoint y: 735, distance: 426.2
click at [1117, 354] on html "Веломаркет Ваш ID: 3100254 Сайт Веломаркет Кабінет покупця Перевірити стан сист…" at bounding box center [784, 177] width 1568 height 354
click at [569, 354] on html "Веломаркет Ваш ID: 3100254 Сайт Веломаркет Кабінет покупця Перевірити стан сист…" at bounding box center [784, 177] width 1568 height 354
click at [61, 467] on span "[DEMOGRAPHIC_DATA]" at bounding box center [97, 474] width 108 height 14
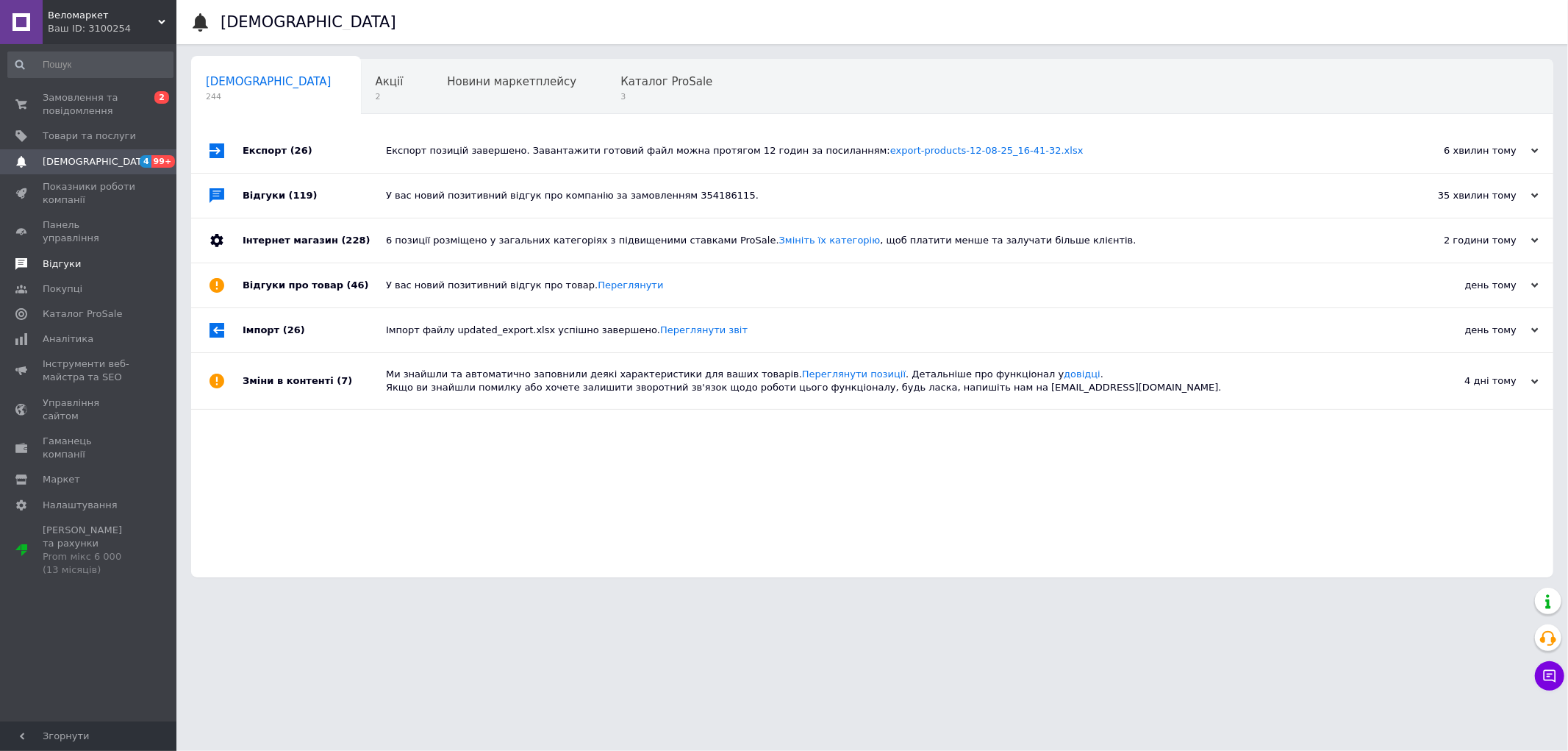
click at [120, 257] on link "Відгуки" at bounding box center [90, 264] width 181 height 25
